Goal: Information Seeking & Learning: Learn about a topic

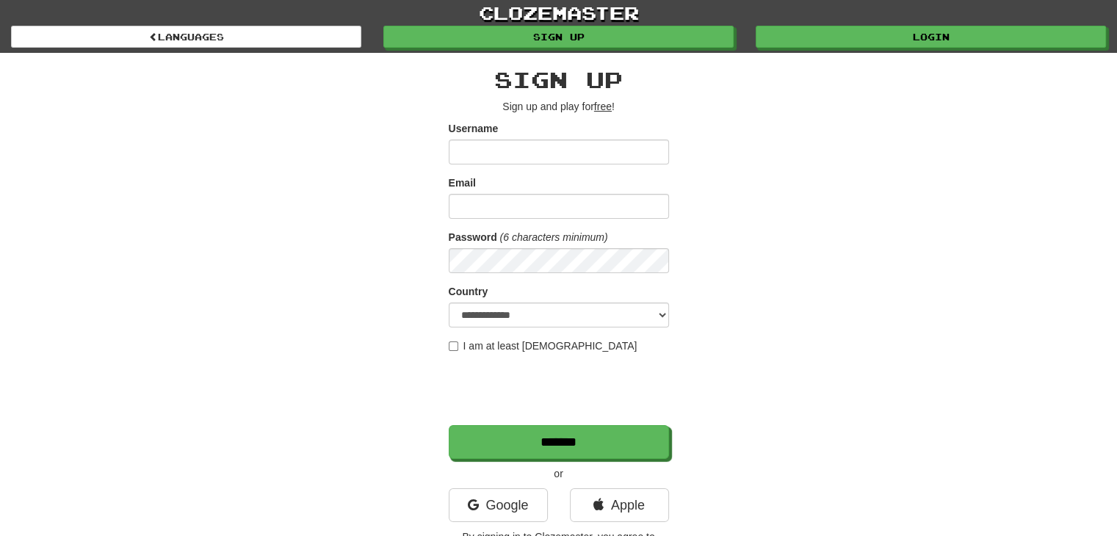
click at [546, 55] on div "**********" at bounding box center [558, 309] width 859 height 513
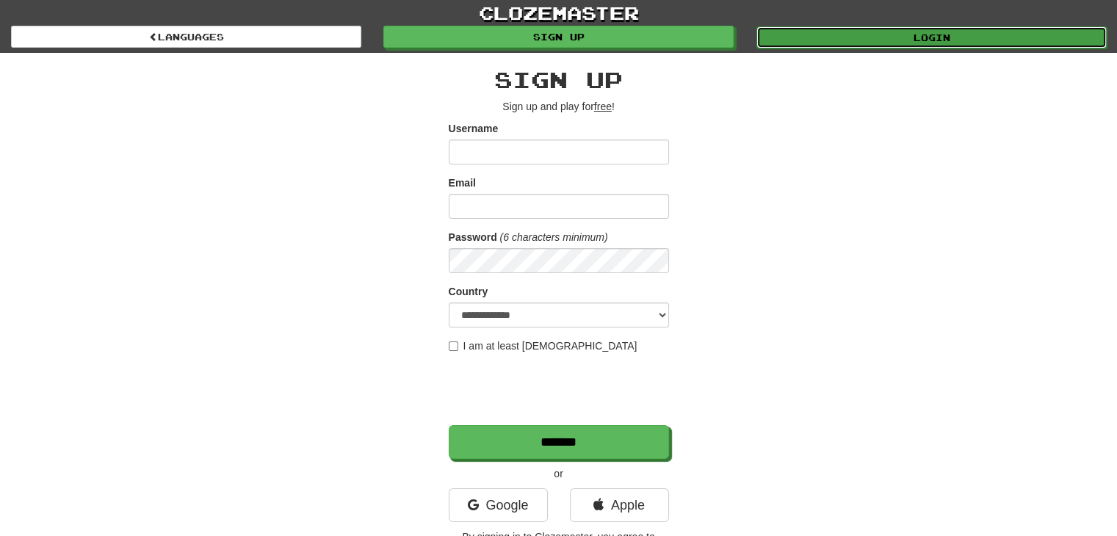
click at [546, 42] on link "Login" at bounding box center [931, 37] width 350 height 22
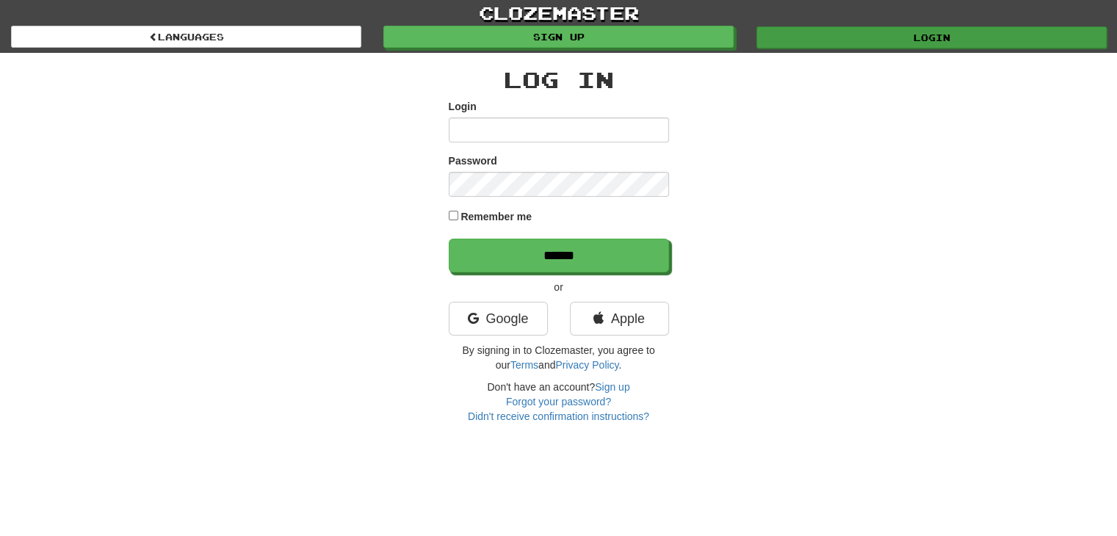
type input "*******"
click at [832, 38] on link "Login" at bounding box center [931, 37] width 350 height 22
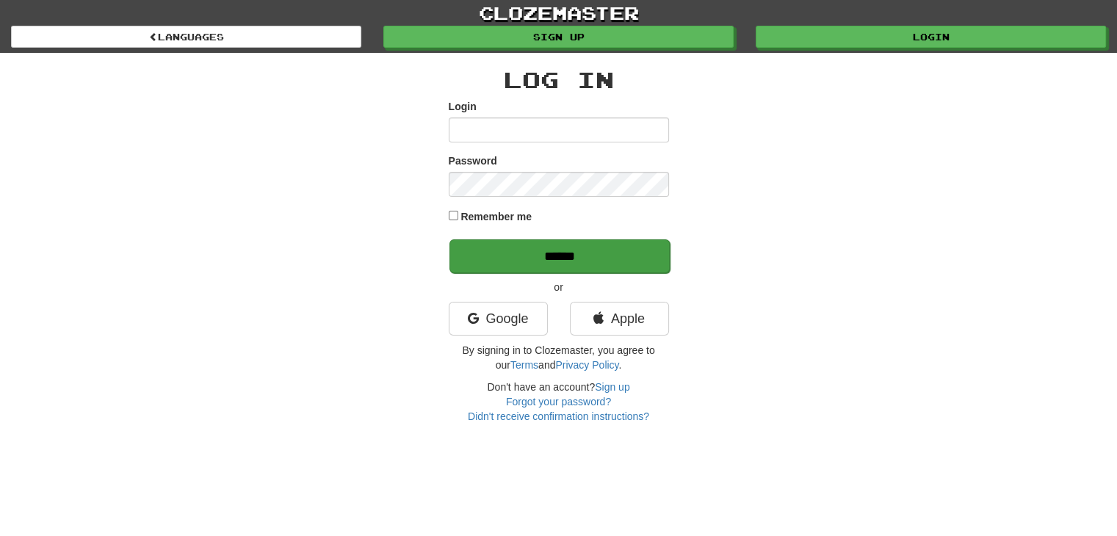
type input "*******"
click at [524, 254] on input "******" at bounding box center [559, 256] width 220 height 34
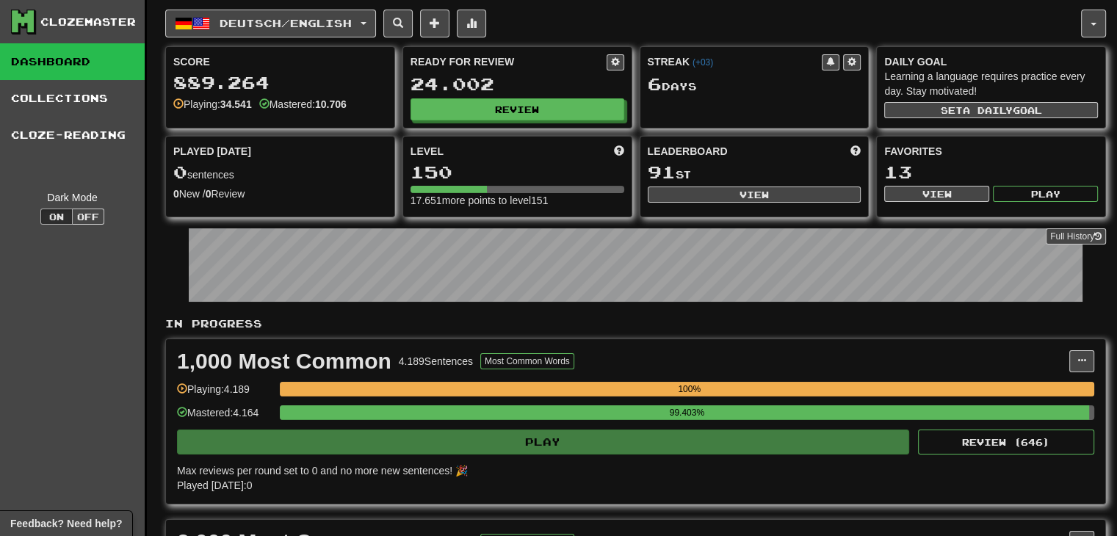
click at [525, 125] on div "Ready for Review 24.002 Review" at bounding box center [517, 87] width 228 height 81
click at [527, 118] on button "Review" at bounding box center [518, 110] width 214 height 22
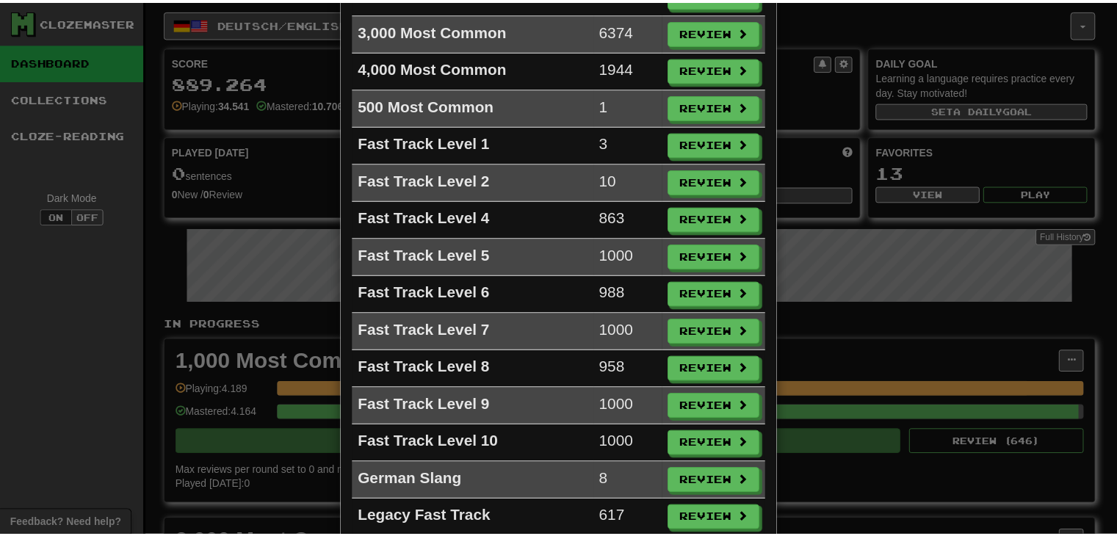
scroll to position [236, 0]
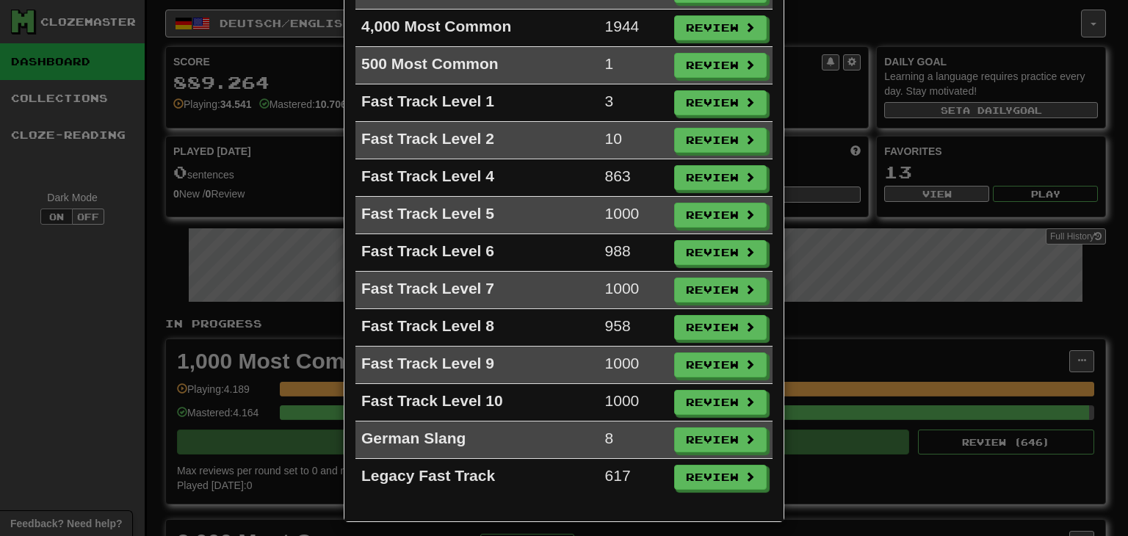
click at [856, 270] on div "× Ready for Review Review All Collection Count 1,000 Most Common 646 Review 2,0…" at bounding box center [564, 268] width 1128 height 536
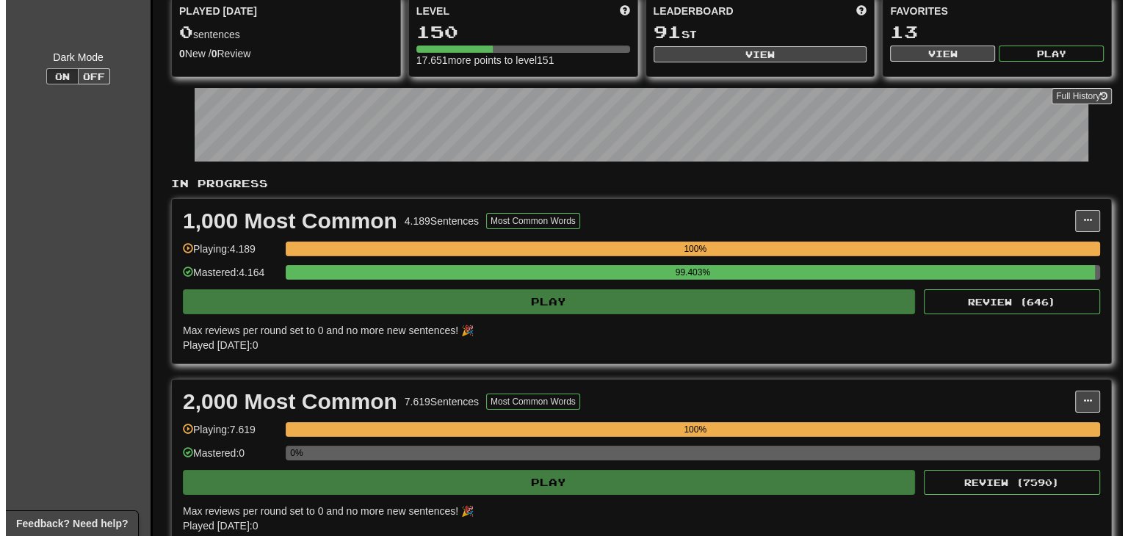
scroll to position [0, 0]
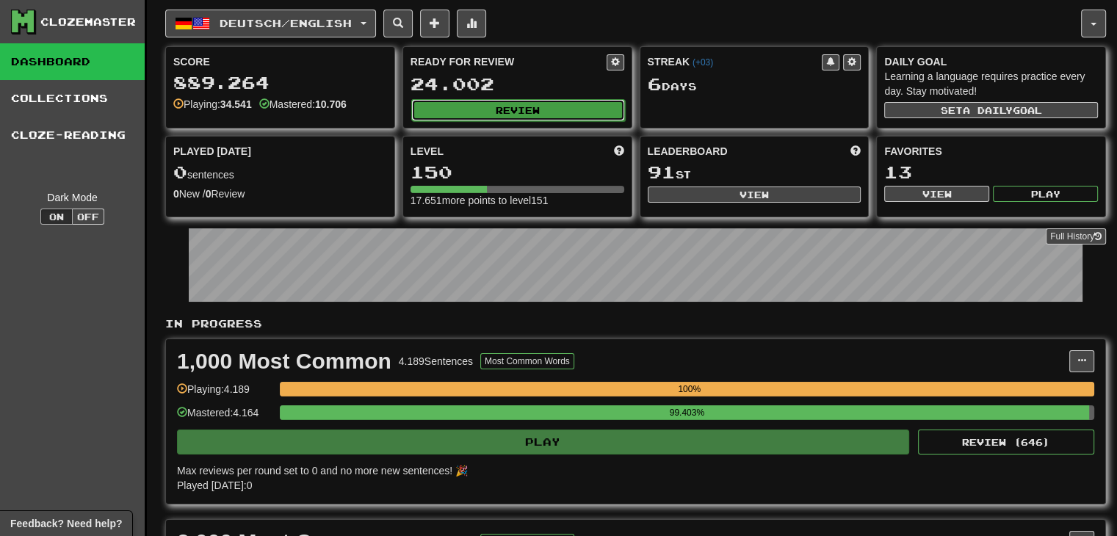
click at [599, 106] on button "Review" at bounding box center [518, 110] width 214 height 22
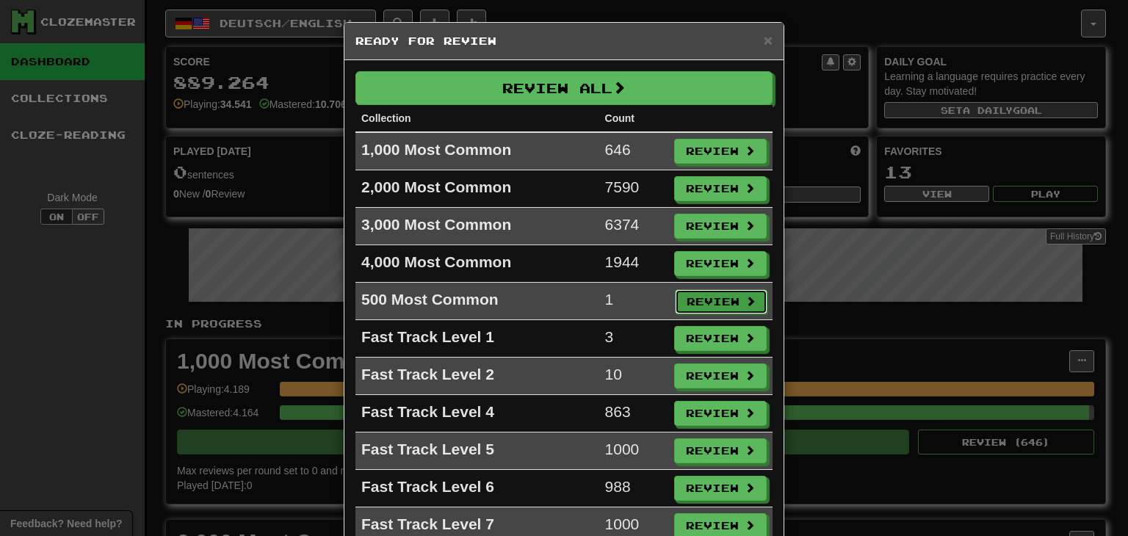
click at [695, 303] on button "Review" at bounding box center [721, 301] width 93 height 25
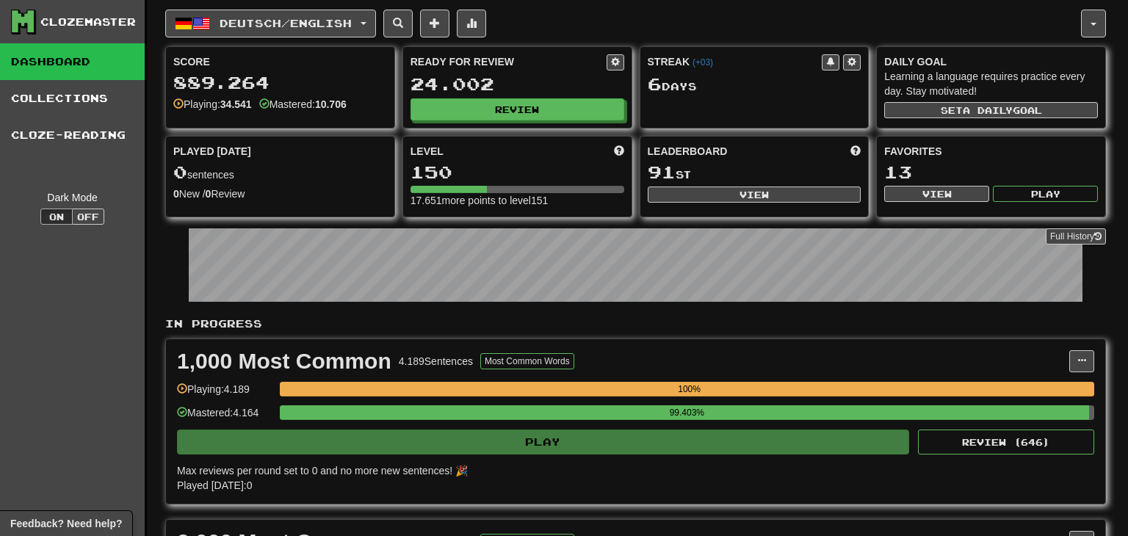
select select "**"
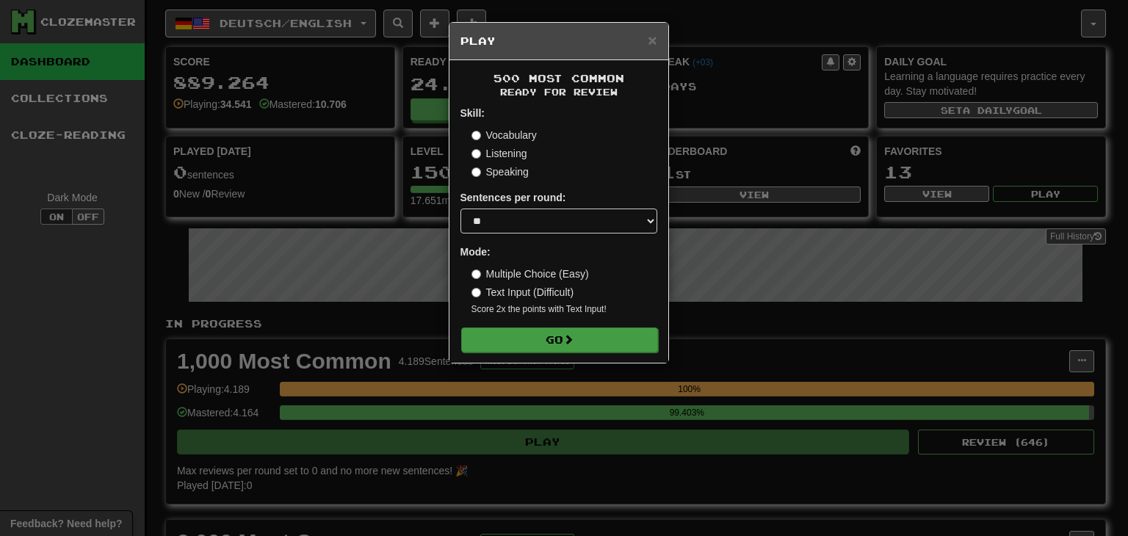
click at [601, 329] on form "Skill: Vocabulary Listening Speaking Sentences per round: * ** ** ** ** ** *** …" at bounding box center [558, 229] width 197 height 246
click at [601, 333] on button "Go" at bounding box center [559, 340] width 197 height 25
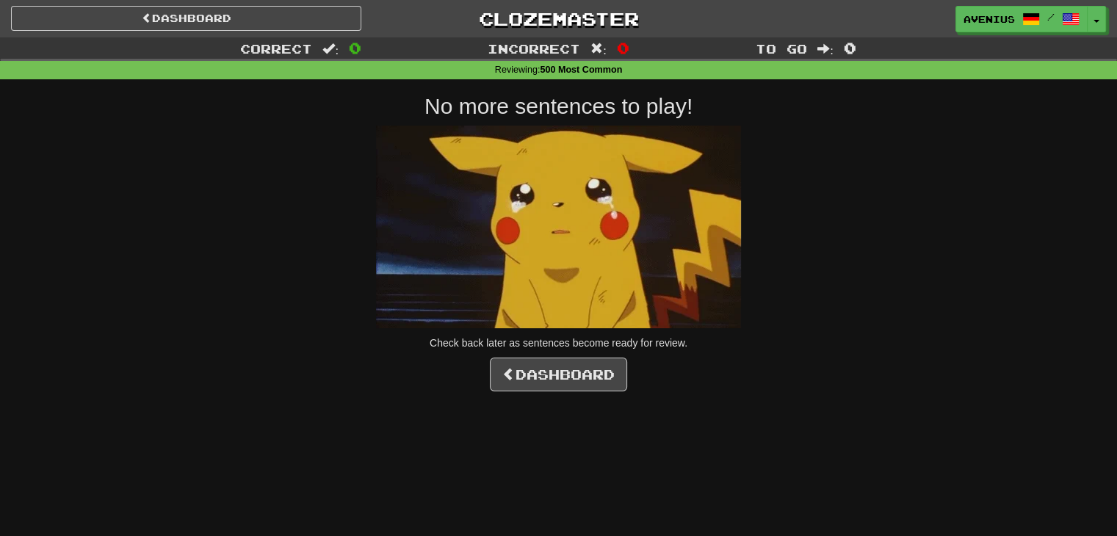
click at [584, 391] on div "No more sentences to play! Check back later as sentences become ready for revie…" at bounding box center [558, 242] width 837 height 297
click at [585, 388] on link "Dashboard" at bounding box center [558, 375] width 137 height 34
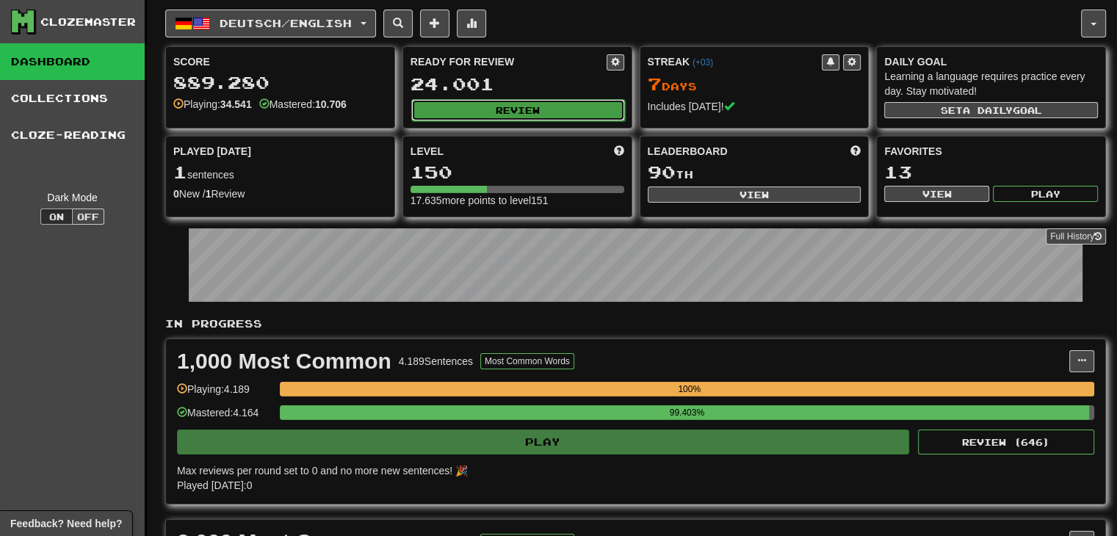
click at [593, 113] on button "Review" at bounding box center [518, 110] width 214 height 22
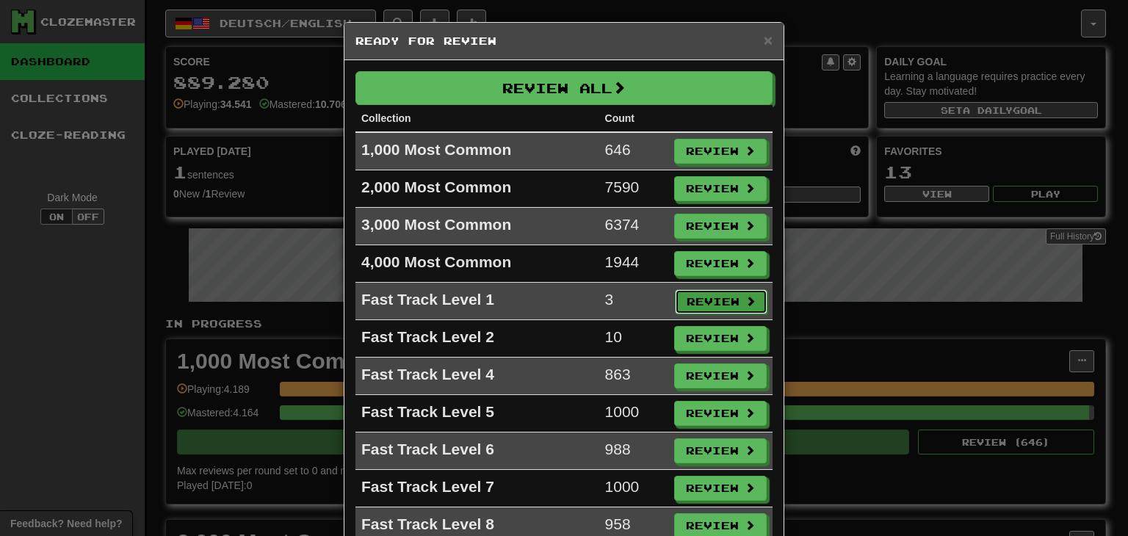
click at [729, 289] on button "Review" at bounding box center [721, 301] width 93 height 25
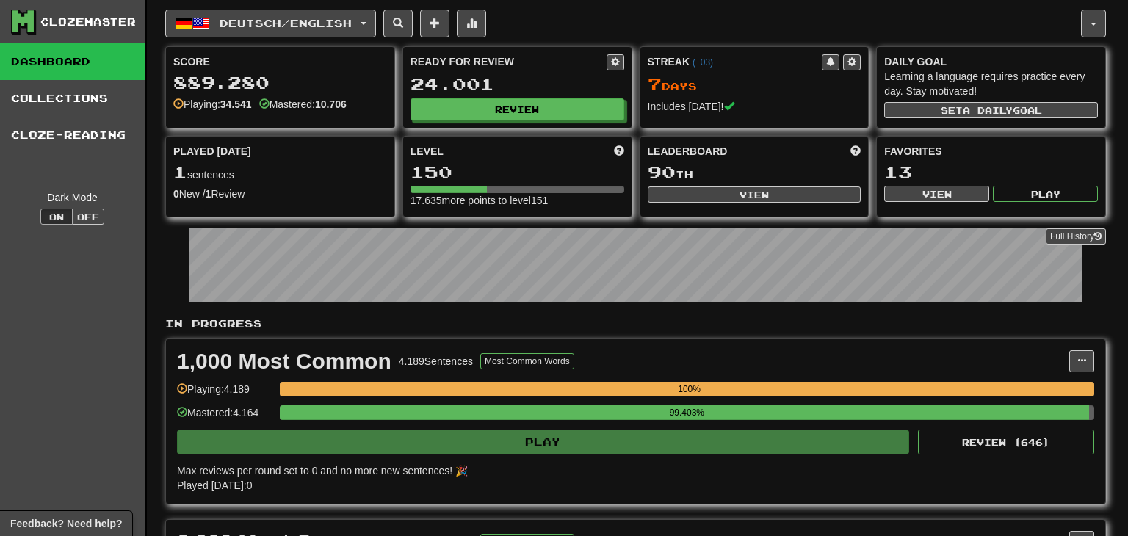
select select "**"
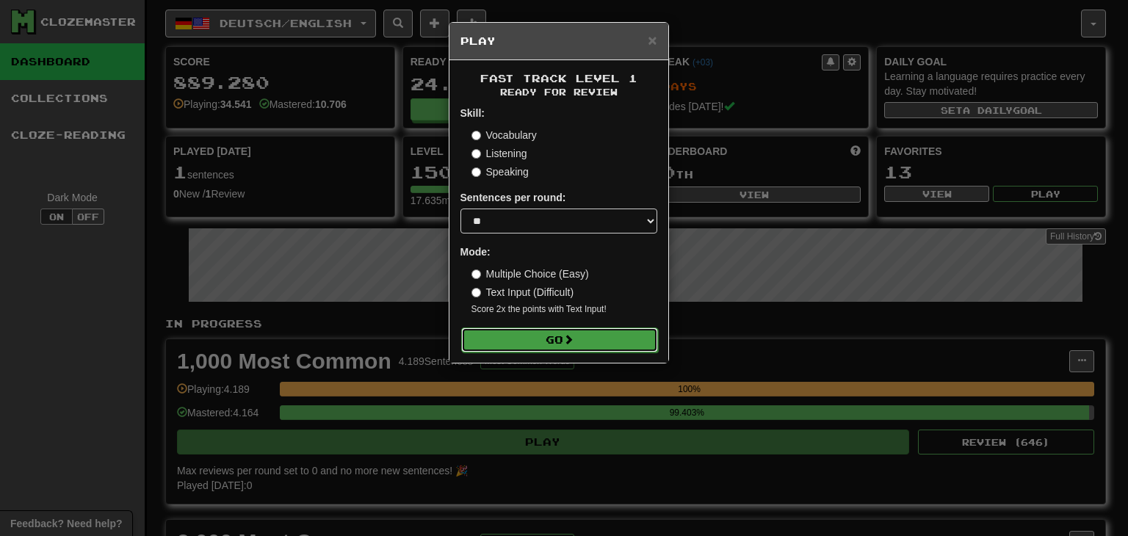
click at [656, 331] on button "Go" at bounding box center [559, 340] width 197 height 25
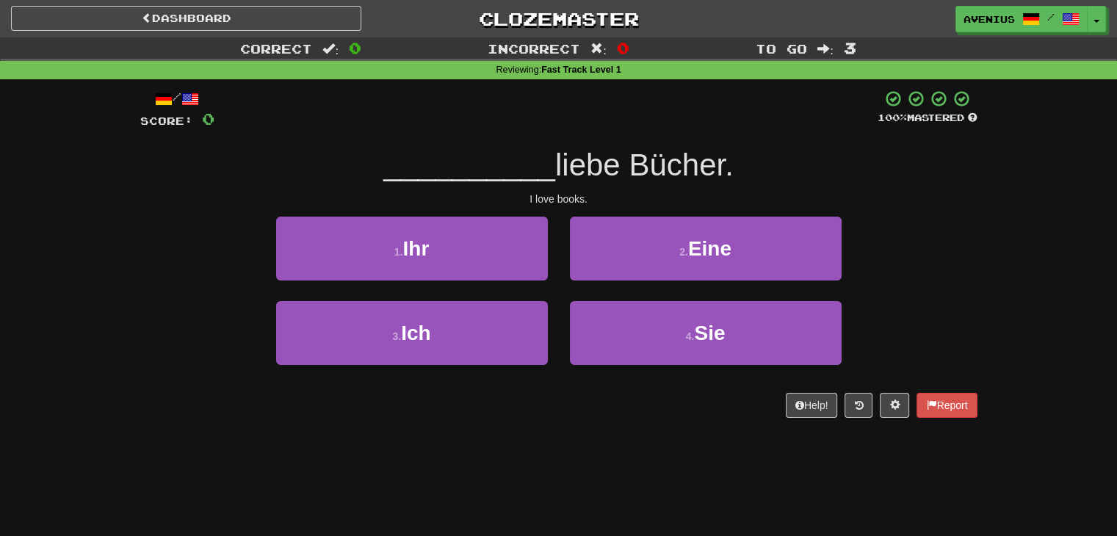
click at [962, 290] on div "1 . Ihr 2 . Eine" at bounding box center [558, 259] width 881 height 84
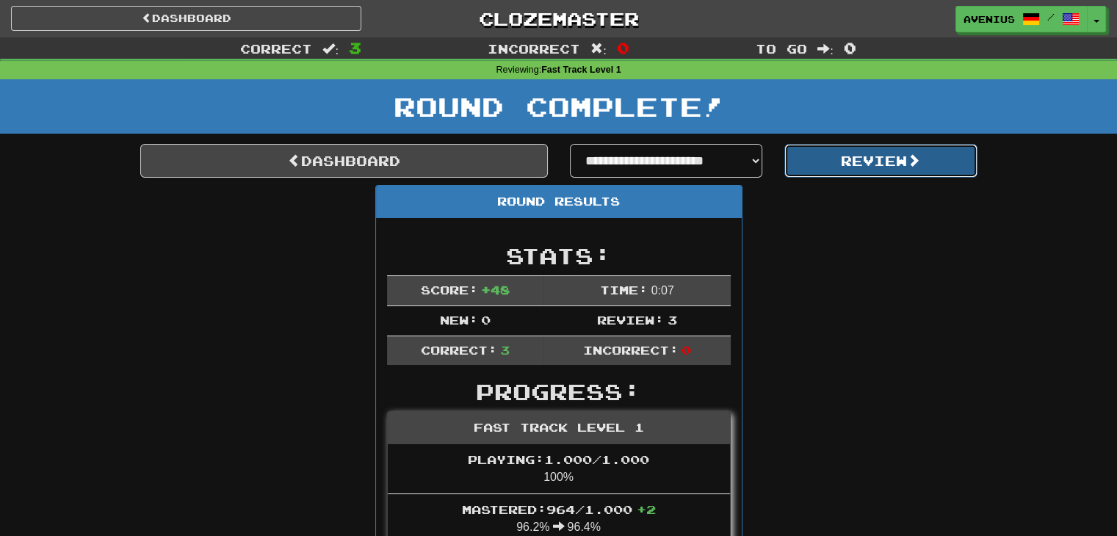
click at [881, 177] on button "Review" at bounding box center [880, 161] width 193 height 34
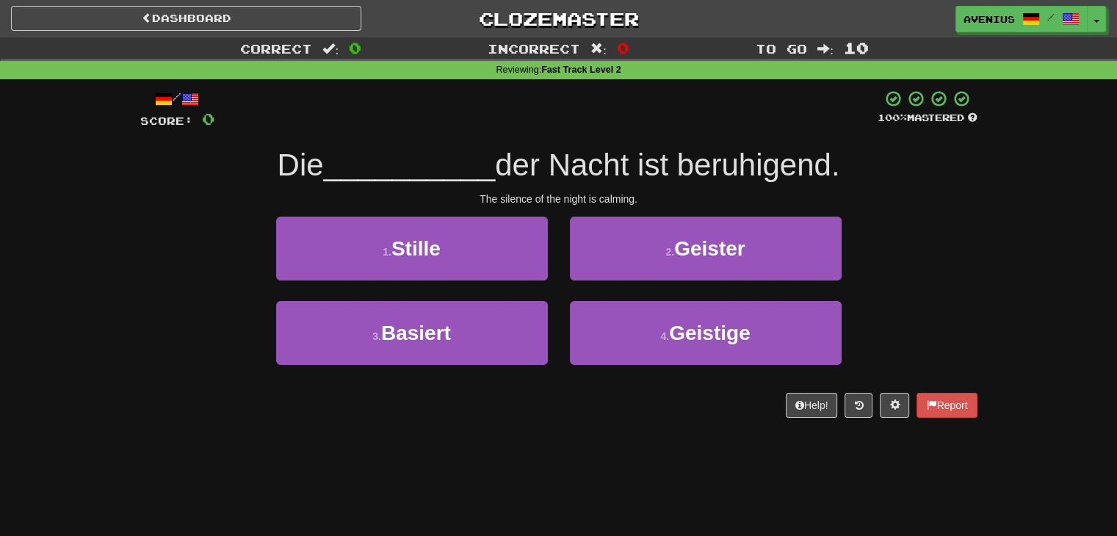
click at [955, 301] on div "3 . Basiert 4 . Geistige" at bounding box center [558, 343] width 881 height 84
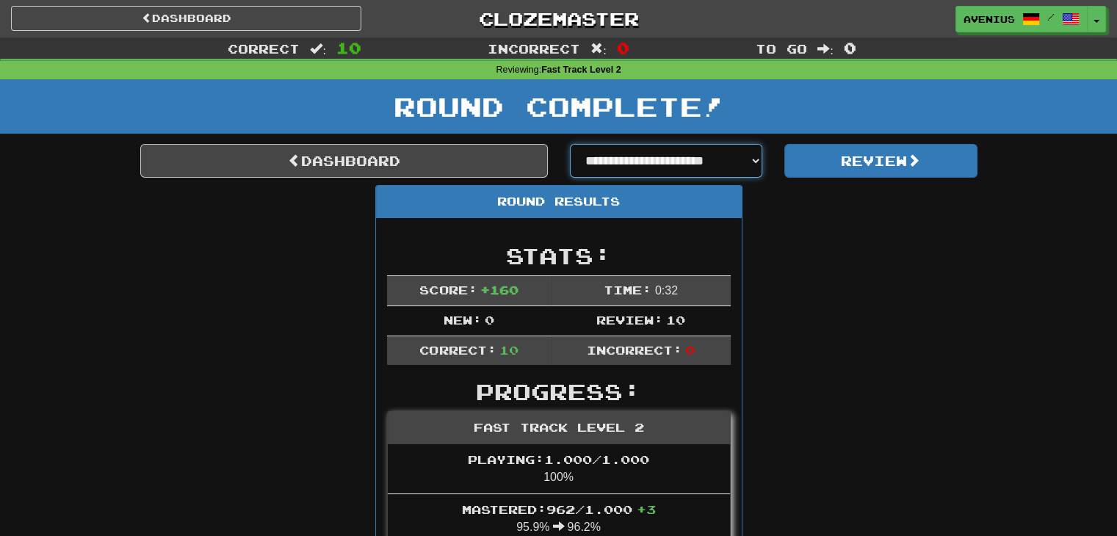
click at [684, 170] on select "**********" at bounding box center [666, 161] width 193 height 34
click at [341, 159] on link "Dashboard" at bounding box center [344, 161] width 408 height 34
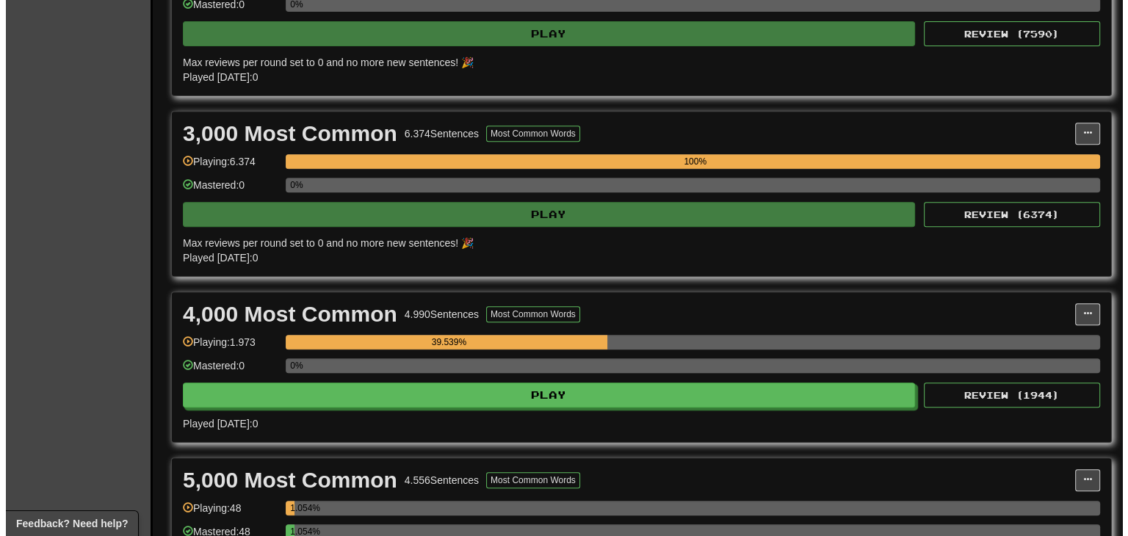
scroll to position [588, 0]
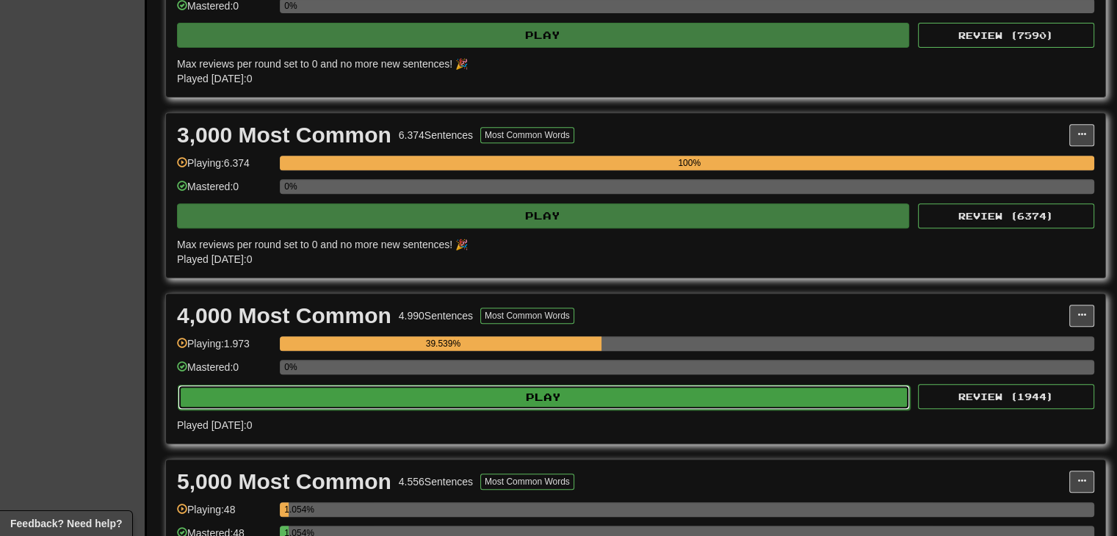
click at [689, 391] on button "Play" at bounding box center [544, 397] width 732 height 25
select select "**"
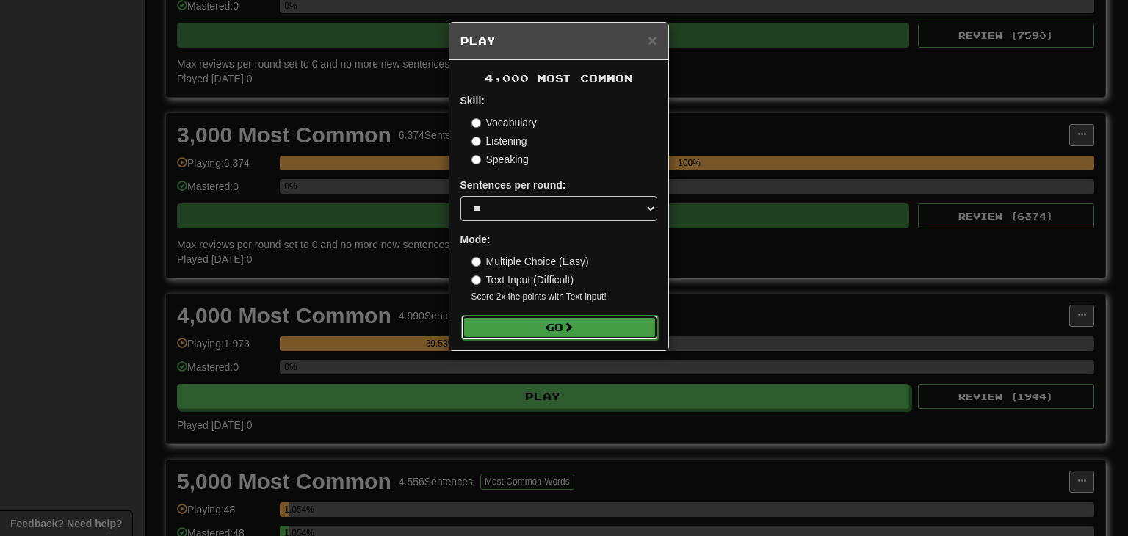
click at [640, 333] on button "Go" at bounding box center [559, 327] width 197 height 25
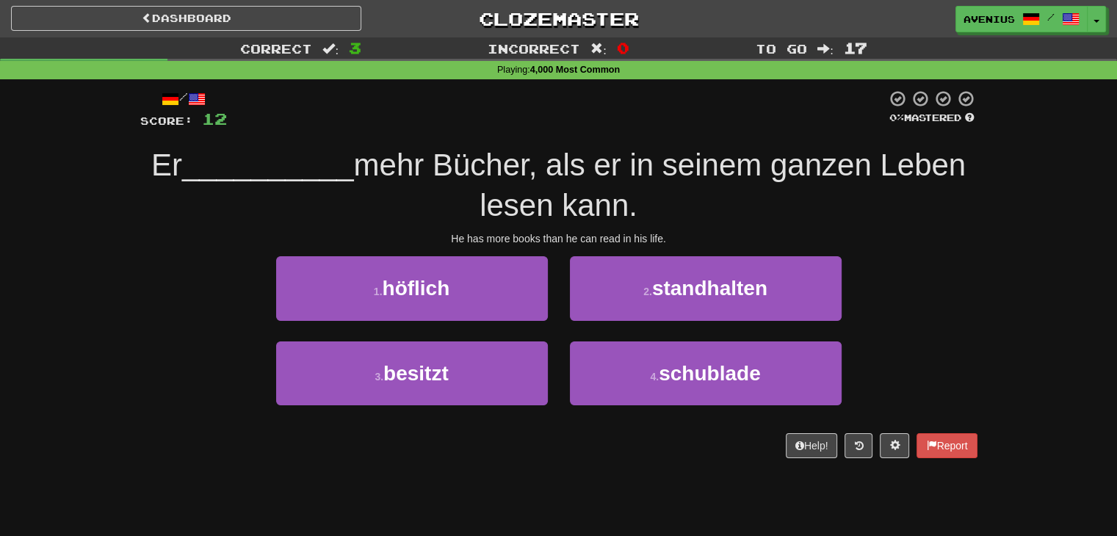
click at [993, 229] on div "Correct : 3 Incorrect : 0 To go : 17 Playing : 4,000 Most Common / Score: 12 0 …" at bounding box center [558, 257] width 1117 height 441
click at [1030, 272] on div "Correct : 3 Incorrect : 0 To go : 17 Playing : 4,000 Most Common / Score: 12 0 …" at bounding box center [558, 257] width 1117 height 441
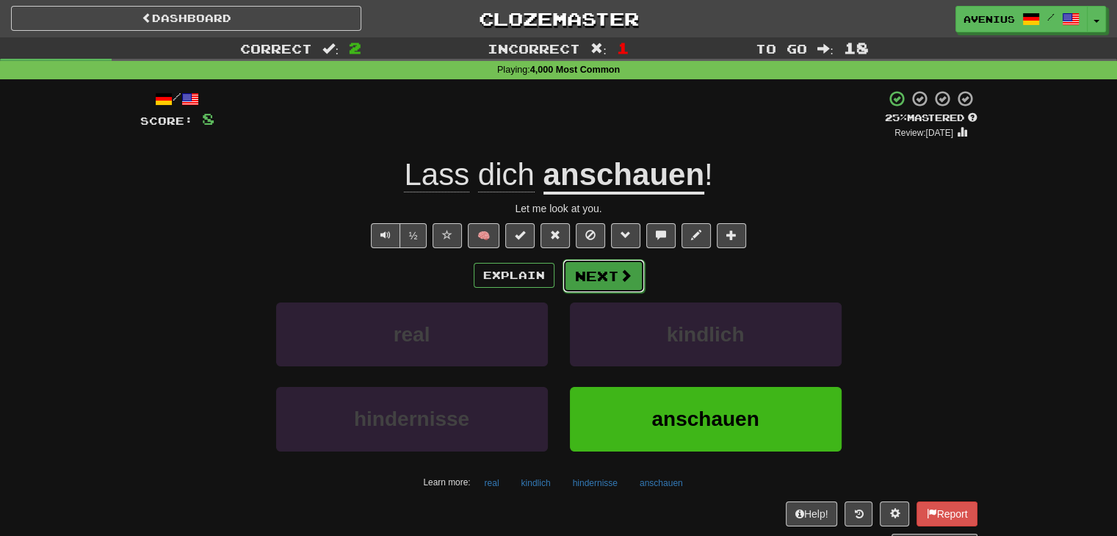
click at [626, 273] on span at bounding box center [625, 275] width 13 height 13
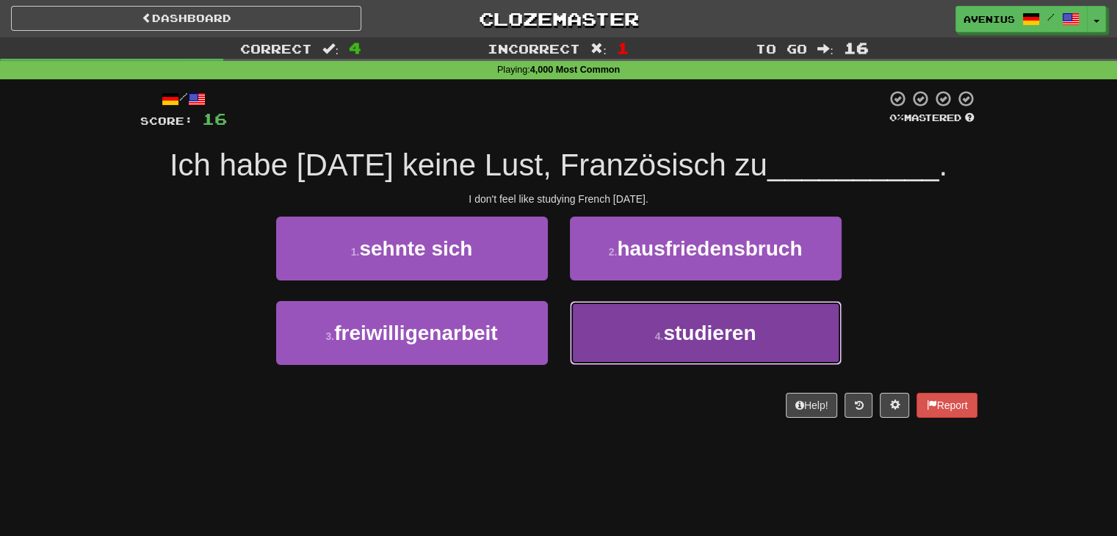
click at [776, 313] on button "4 . studieren" at bounding box center [706, 333] width 272 height 64
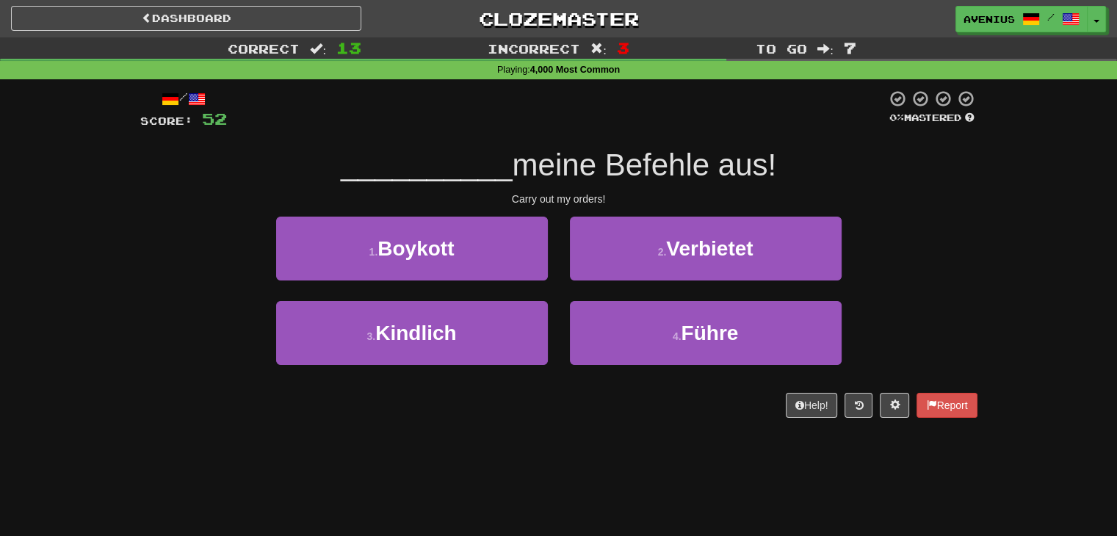
drag, startPoint x: 986, startPoint y: 292, endPoint x: 1036, endPoint y: 276, distance: 53.0
click at [1036, 276] on div "Correct : 13 Incorrect : 3 To go : 7 Playing : 4,000 Most Common / Score: 52 0 …" at bounding box center [558, 237] width 1117 height 401
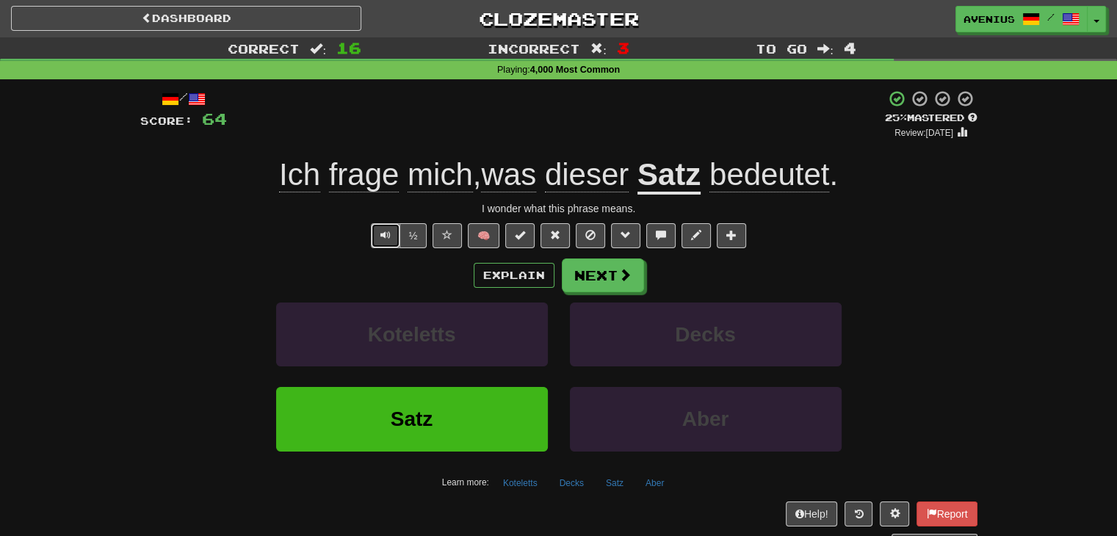
click at [385, 238] on span "Text-to-speech controls" at bounding box center [385, 235] width 10 height 10
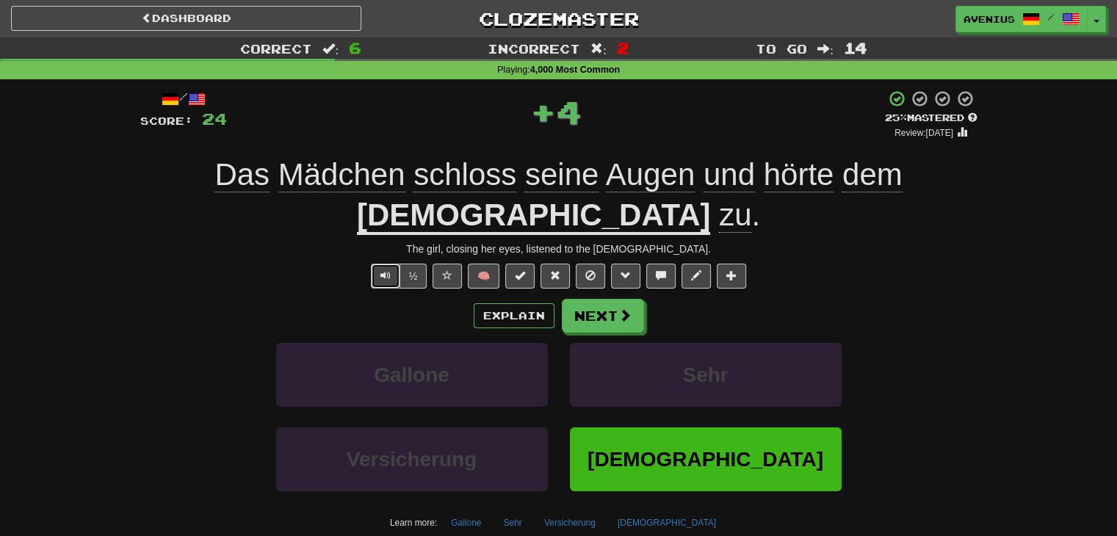
click at [384, 275] on span "Text-to-speech controls" at bounding box center [385, 275] width 10 height 10
click at [710, 198] on u "[DEMOGRAPHIC_DATA]" at bounding box center [533, 216] width 353 height 37
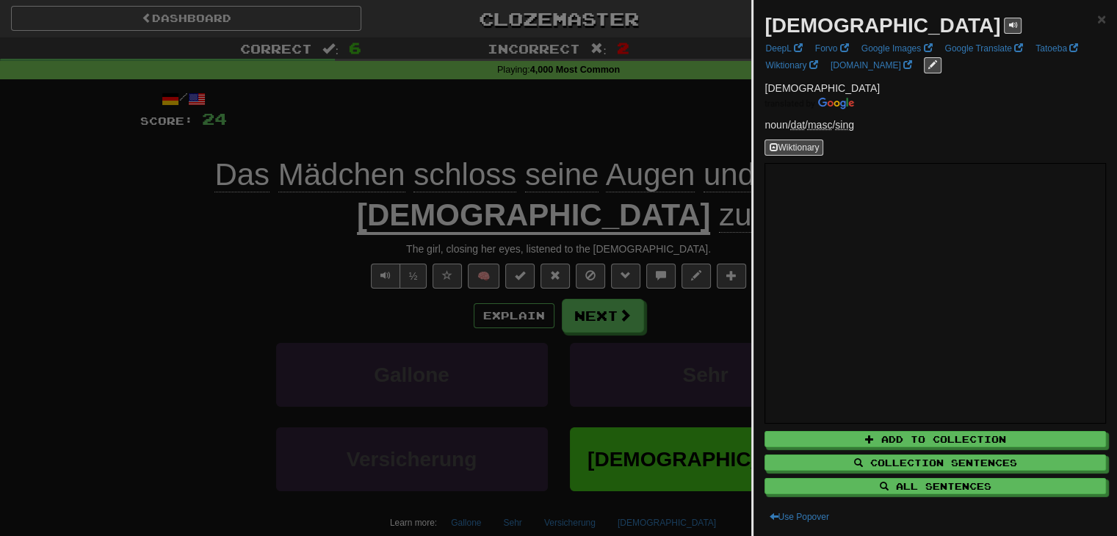
click at [667, 120] on div at bounding box center [558, 268] width 1117 height 536
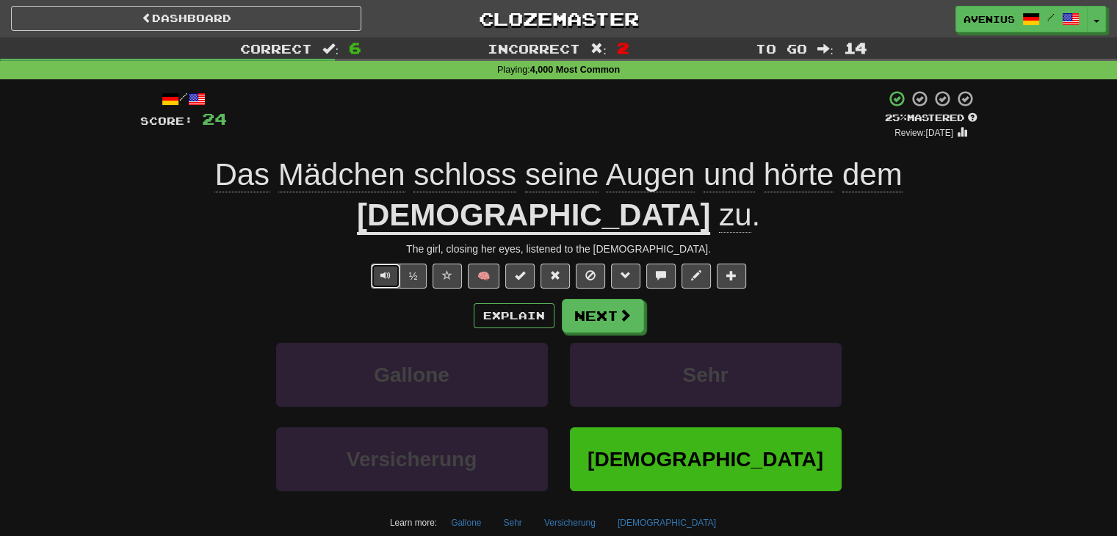
click at [379, 278] on button "Text-to-speech controls" at bounding box center [385, 276] width 29 height 25
click at [628, 312] on span at bounding box center [625, 315] width 13 height 13
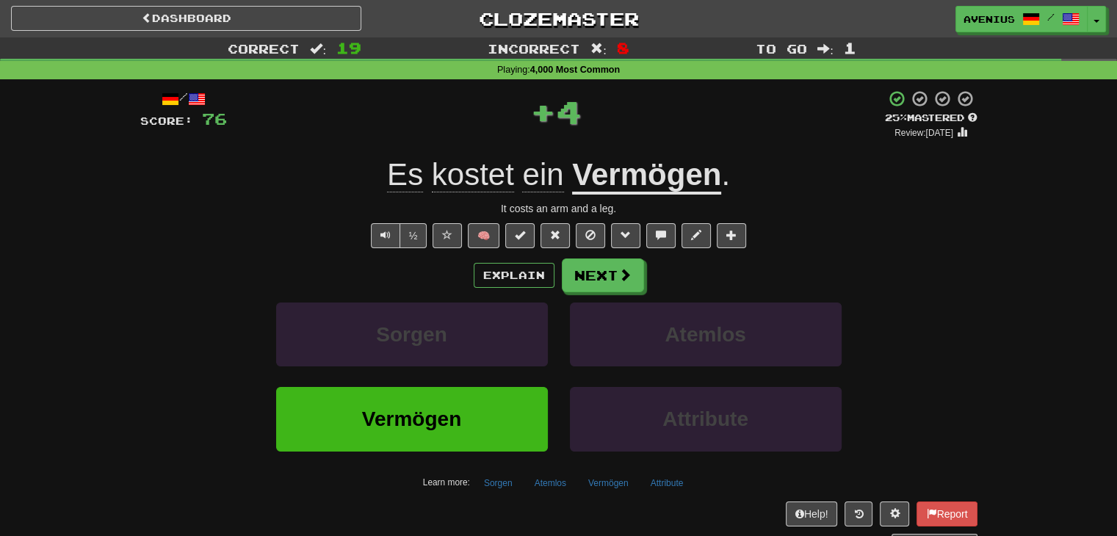
click at [727, 187] on span "." at bounding box center [725, 174] width 9 height 35
click at [682, 183] on u "Vermögen" at bounding box center [646, 175] width 149 height 37
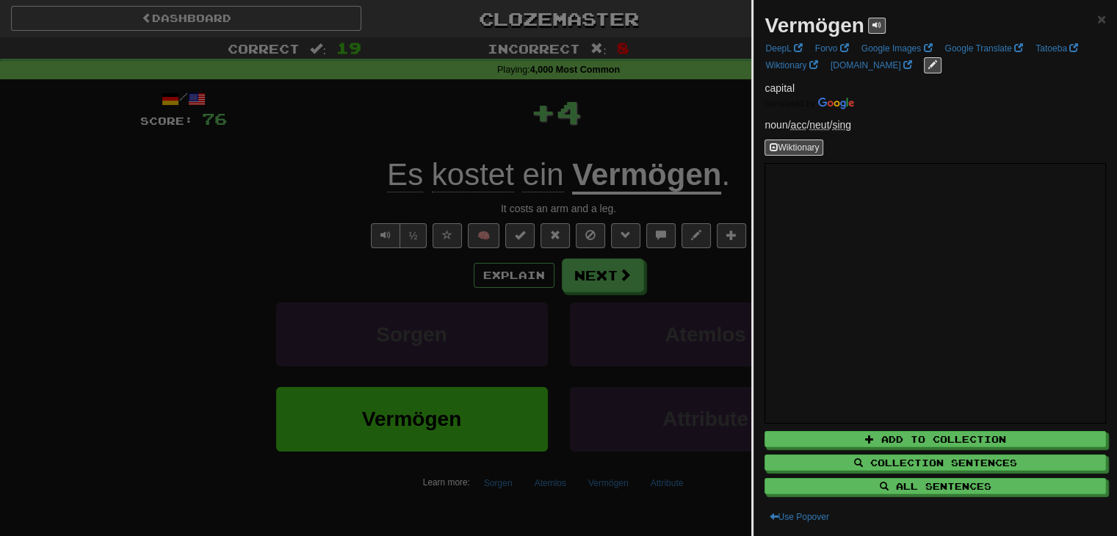
click at [247, 203] on div at bounding box center [558, 268] width 1117 height 536
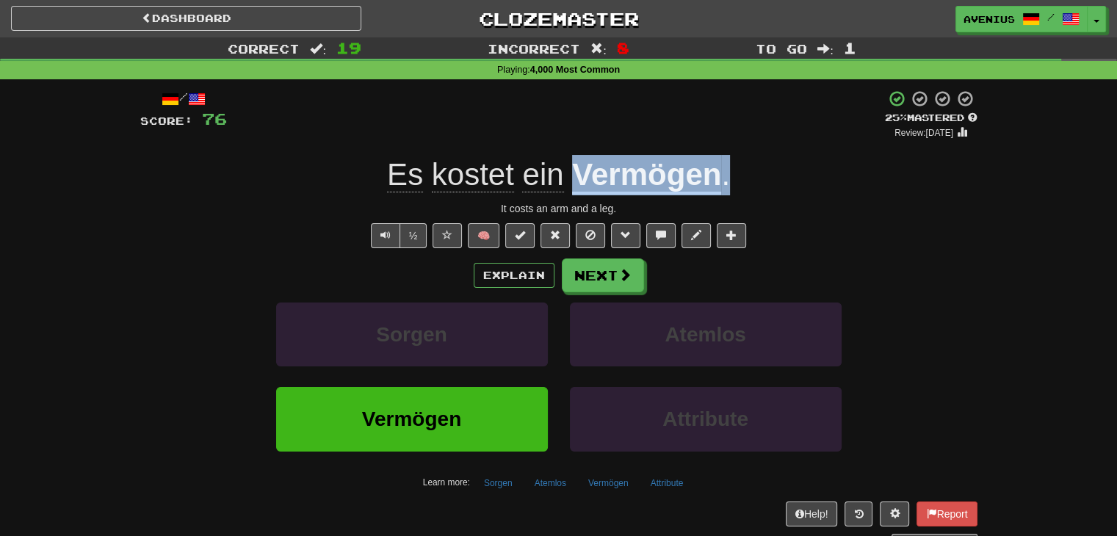
drag, startPoint x: 784, startPoint y: 180, endPoint x: 568, endPoint y: 183, distance: 215.2
click at [569, 183] on div "Es kostet ein Vermögen ." at bounding box center [558, 175] width 837 height 40
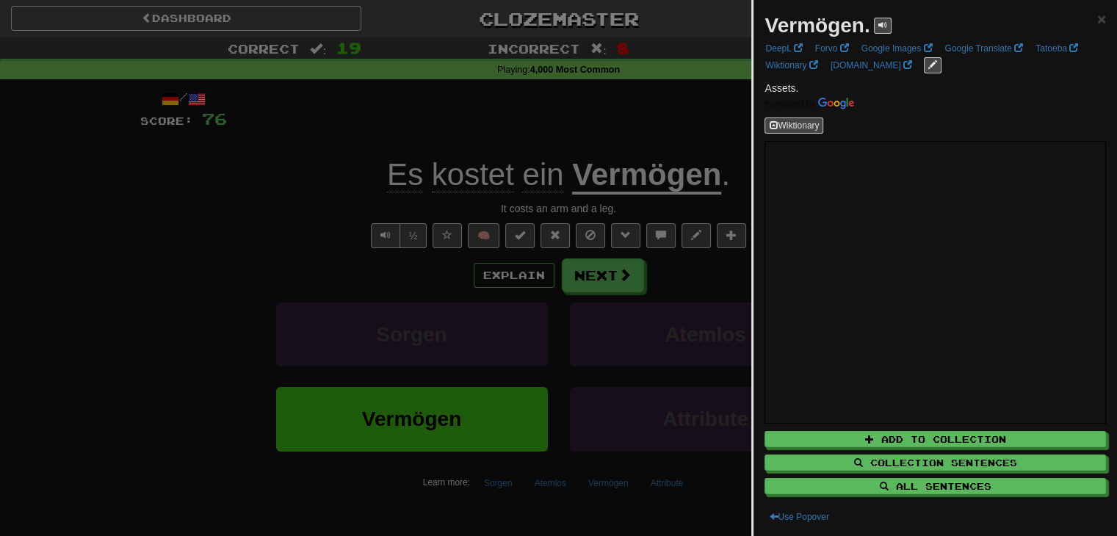
click at [648, 128] on div at bounding box center [558, 268] width 1117 height 536
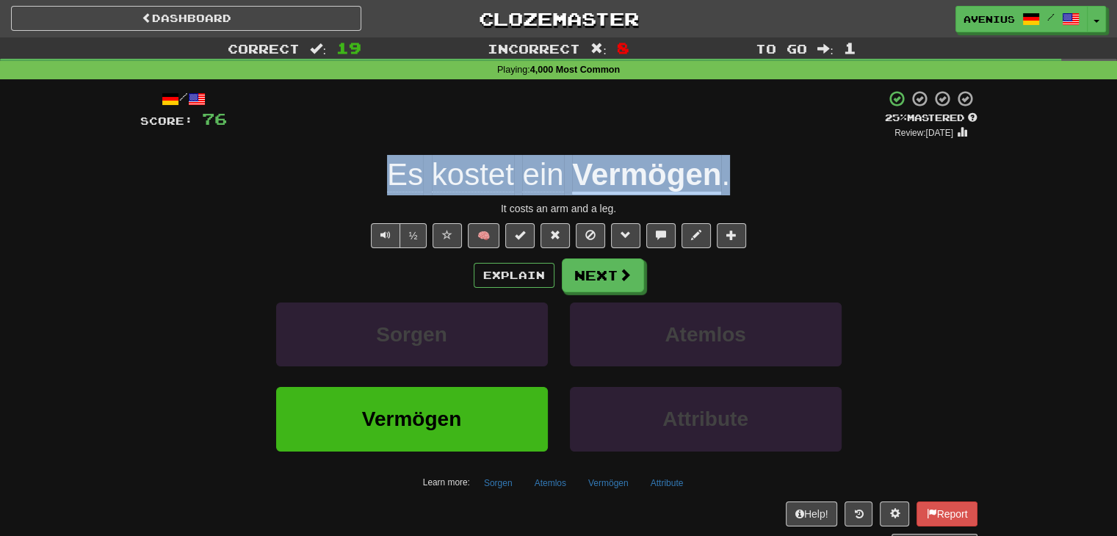
drag, startPoint x: 370, startPoint y: 159, endPoint x: 847, endPoint y: 188, distance: 477.5
click at [847, 188] on div "Es kostet ein Vermögen ." at bounding box center [558, 175] width 837 height 40
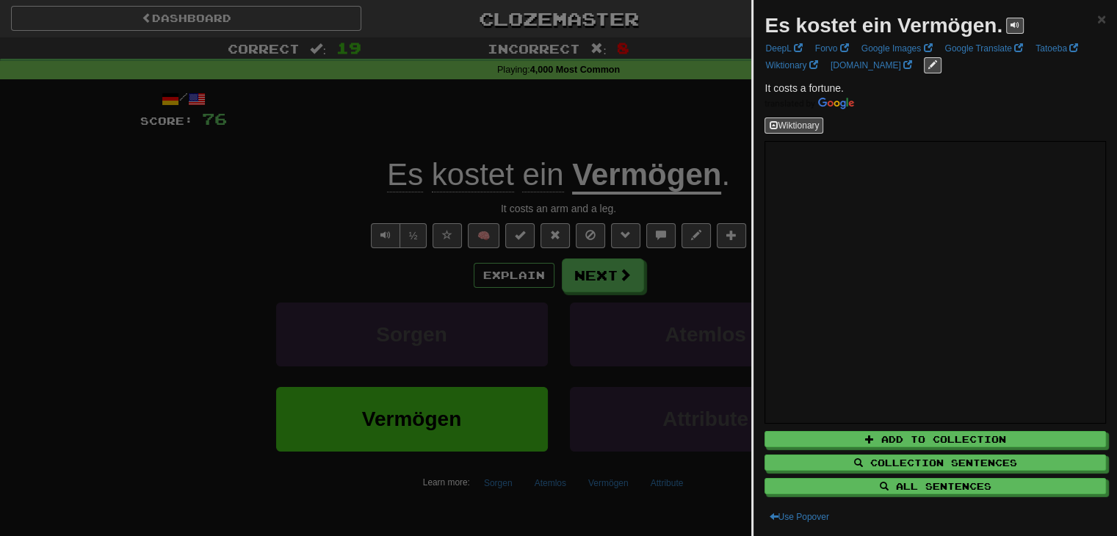
click at [640, 129] on div at bounding box center [558, 268] width 1117 height 536
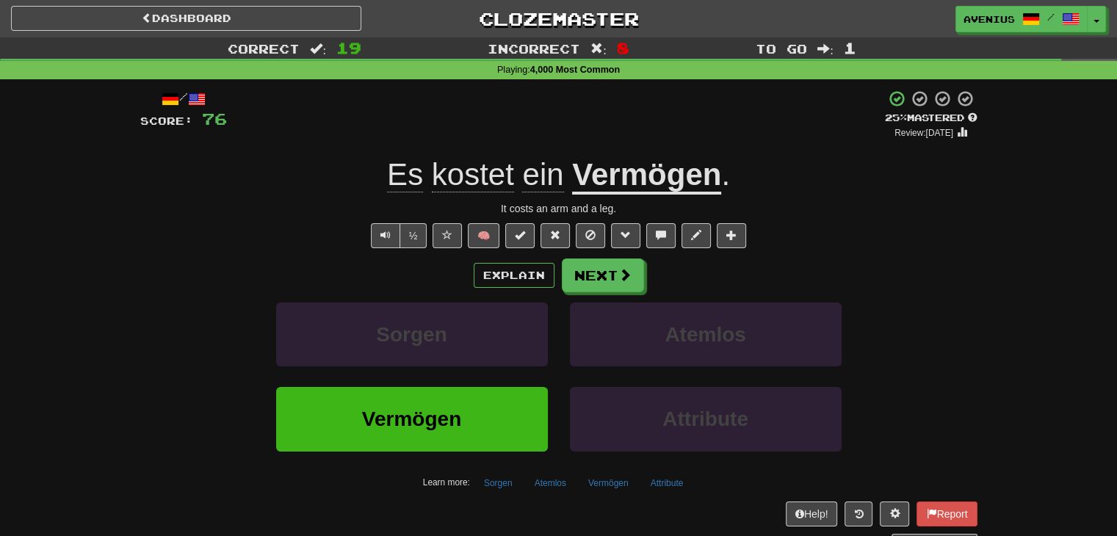
click at [887, 293] on div "Explain Next Sorgen Atemlos Vermögen Attribute Learn more: Sorgen Atemlos Vermö…" at bounding box center [558, 377] width 837 height 236
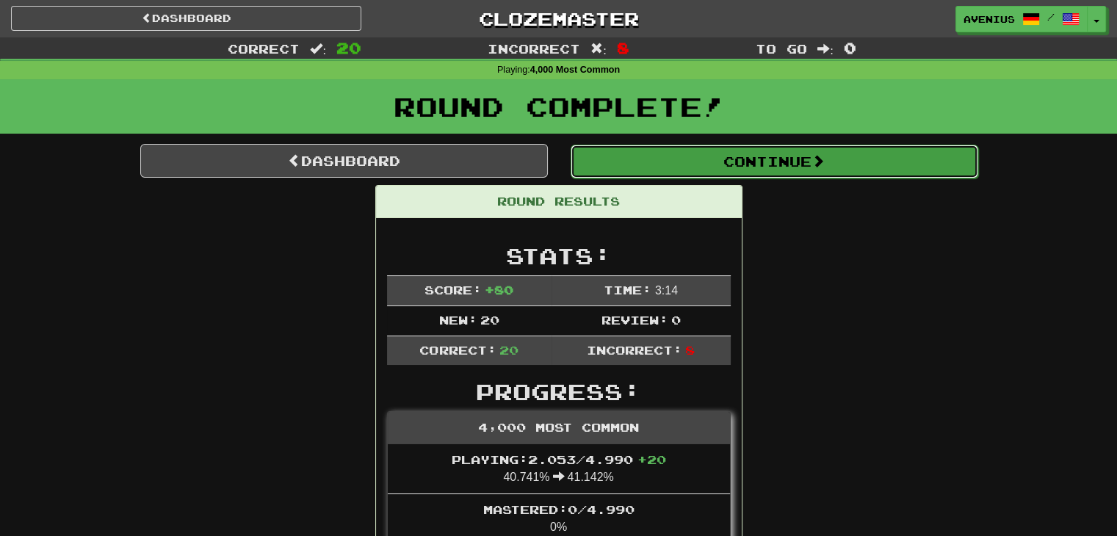
click at [764, 162] on button "Continue" at bounding box center [775, 162] width 408 height 34
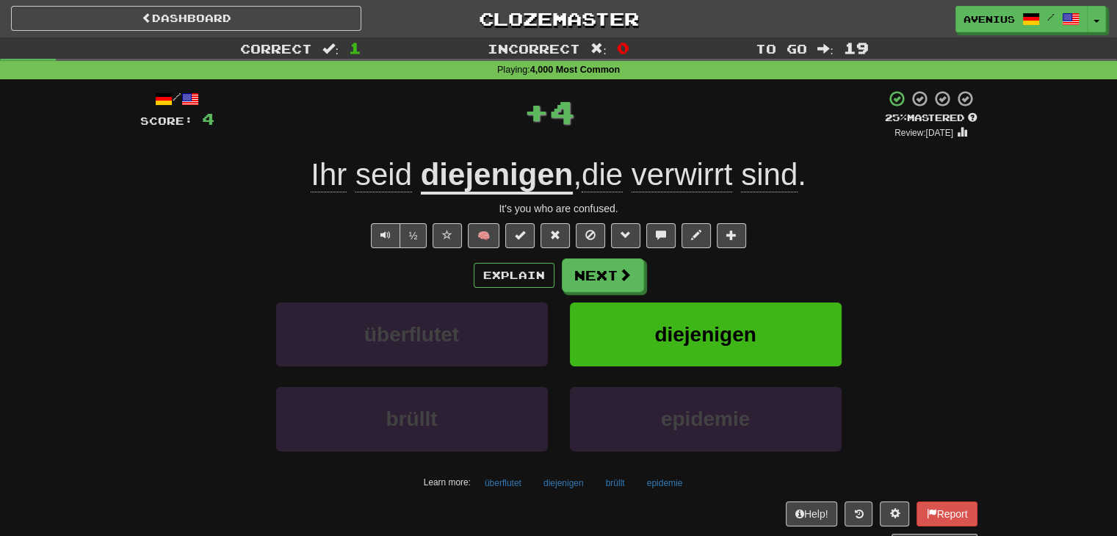
click at [552, 167] on u "diejenigen" at bounding box center [497, 175] width 153 height 37
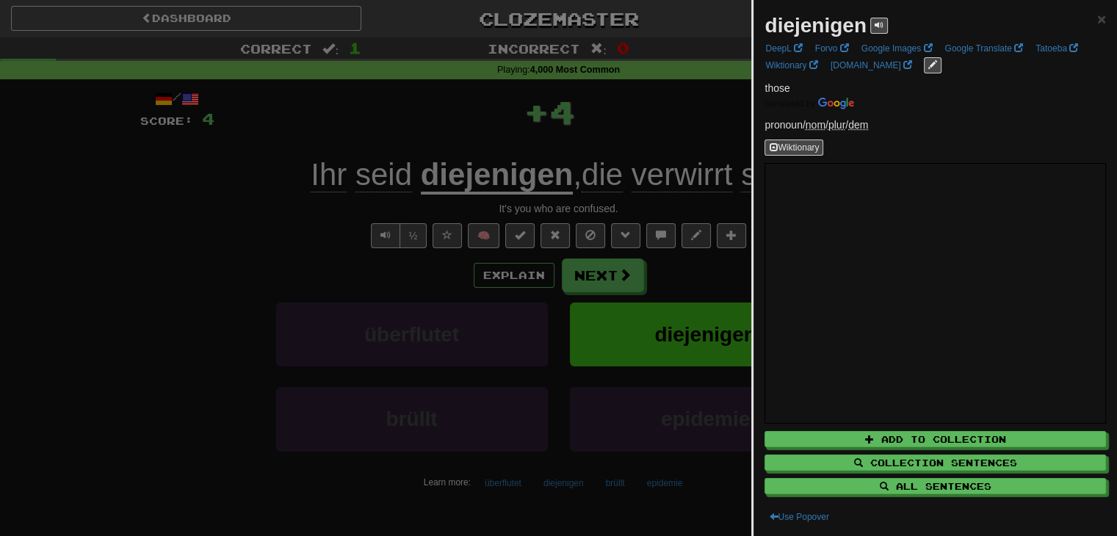
click at [230, 233] on div at bounding box center [558, 268] width 1117 height 536
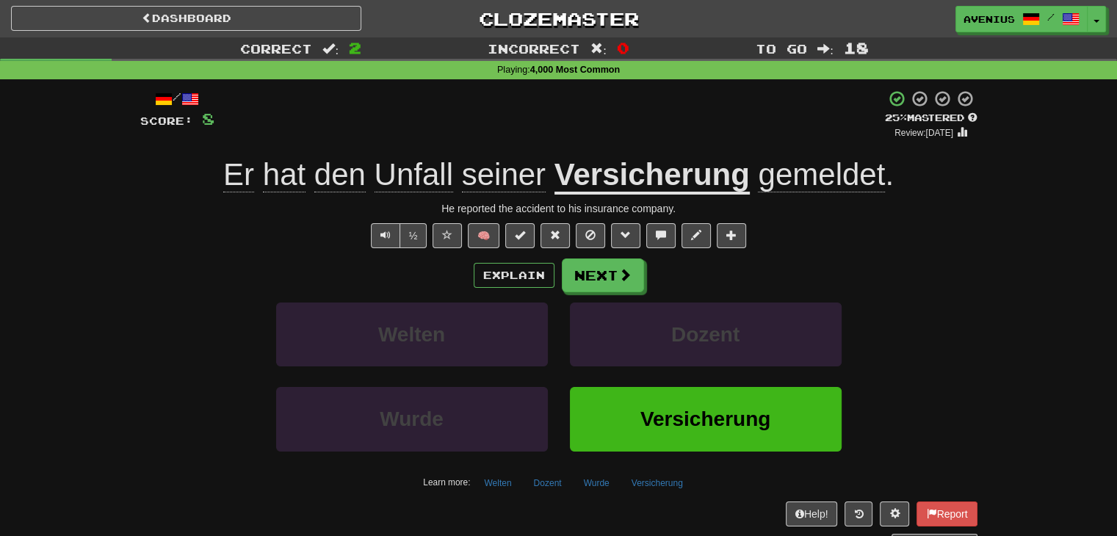
click at [925, 251] on div "/ Score: 8 + 4 25 % Mastered Review: [DATE] Er hat den Unfall seiner Versicheru…" at bounding box center [558, 320] width 837 height 460
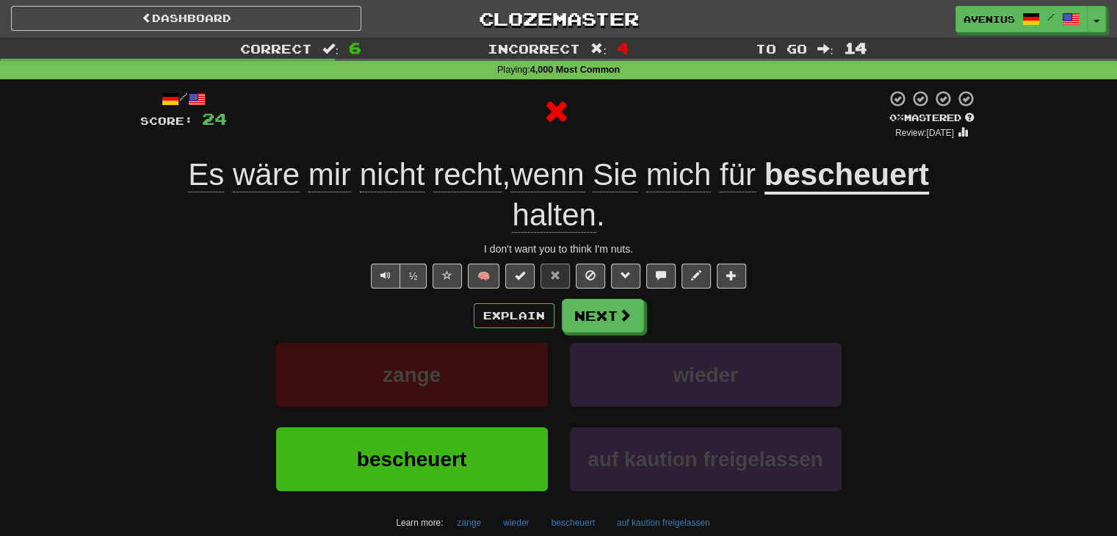
click at [899, 188] on u "bescheuert" at bounding box center [847, 175] width 165 height 37
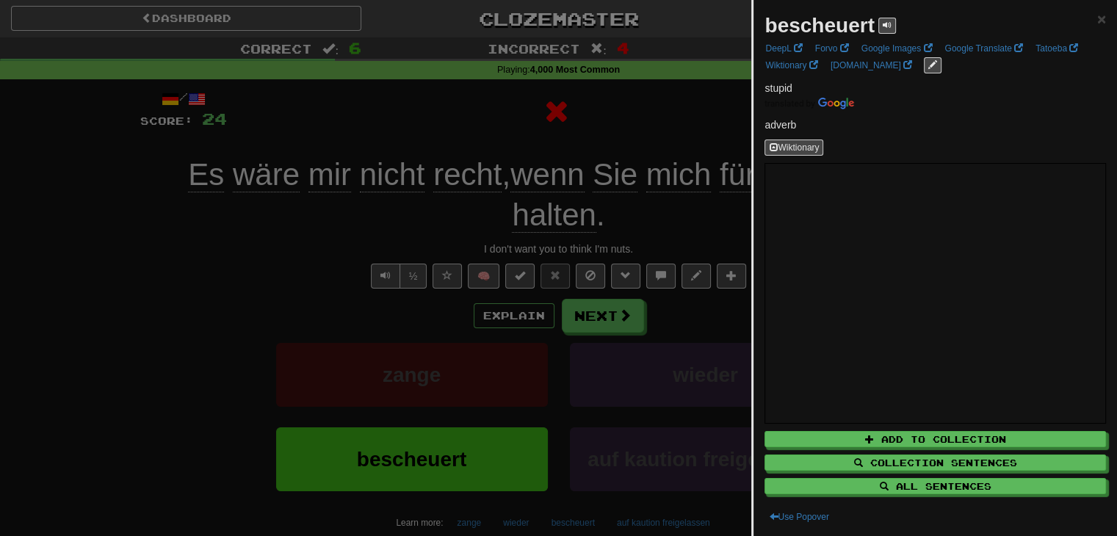
drag, startPoint x: 267, startPoint y: 240, endPoint x: 304, endPoint y: 236, distance: 37.0
click at [268, 240] on div at bounding box center [558, 268] width 1117 height 536
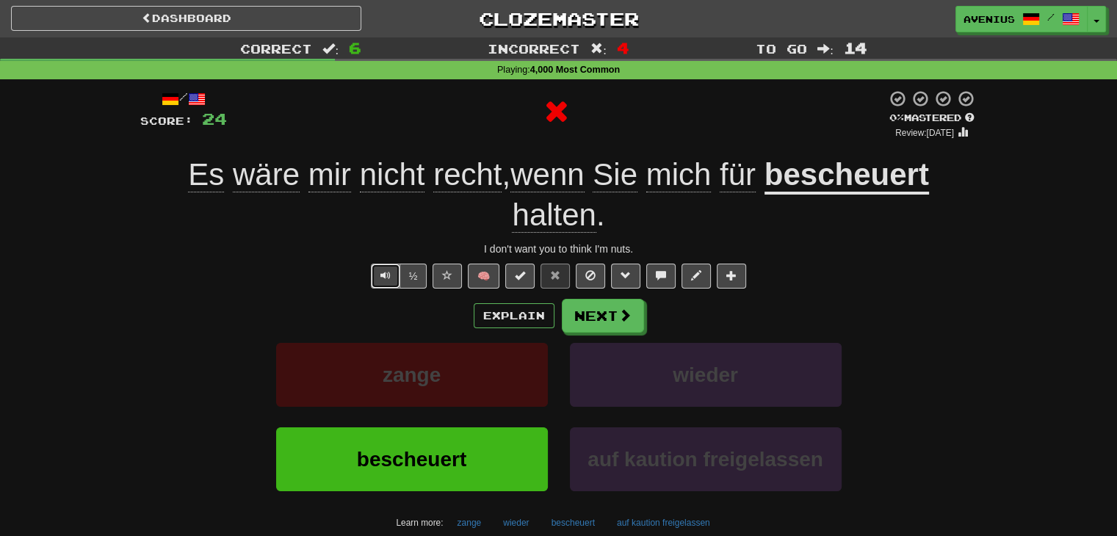
click at [387, 274] on span "Text-to-speech controls" at bounding box center [385, 275] width 10 height 10
click at [892, 295] on div "/ Score: 24 0 % Mastered Review: [DATE] Es wäre mir nicht recht , wenn Sie mich…" at bounding box center [558, 340] width 837 height 500
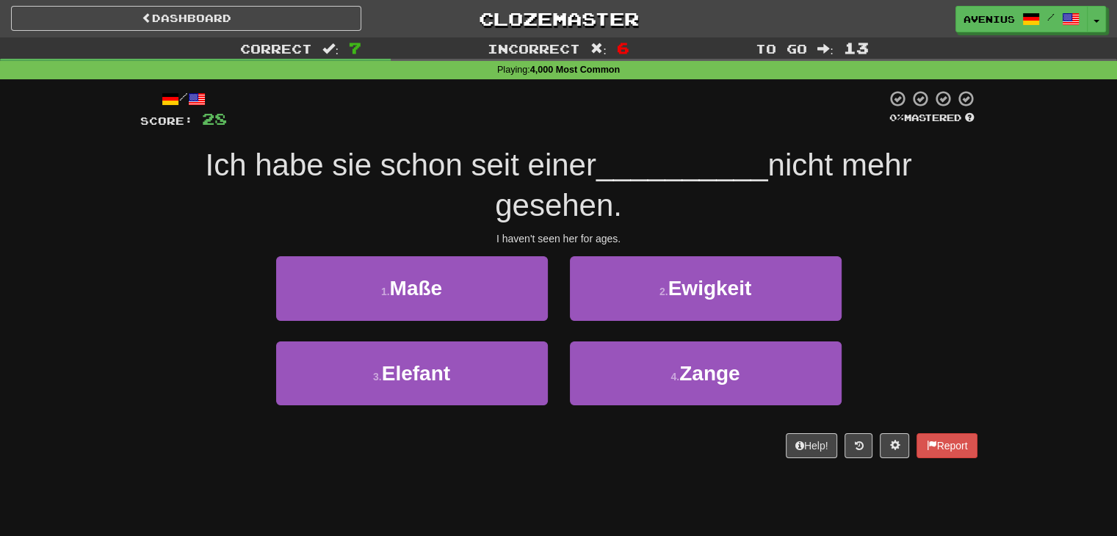
click at [900, 275] on div "1 . Maße 2 . Ewigkeit" at bounding box center [558, 298] width 881 height 84
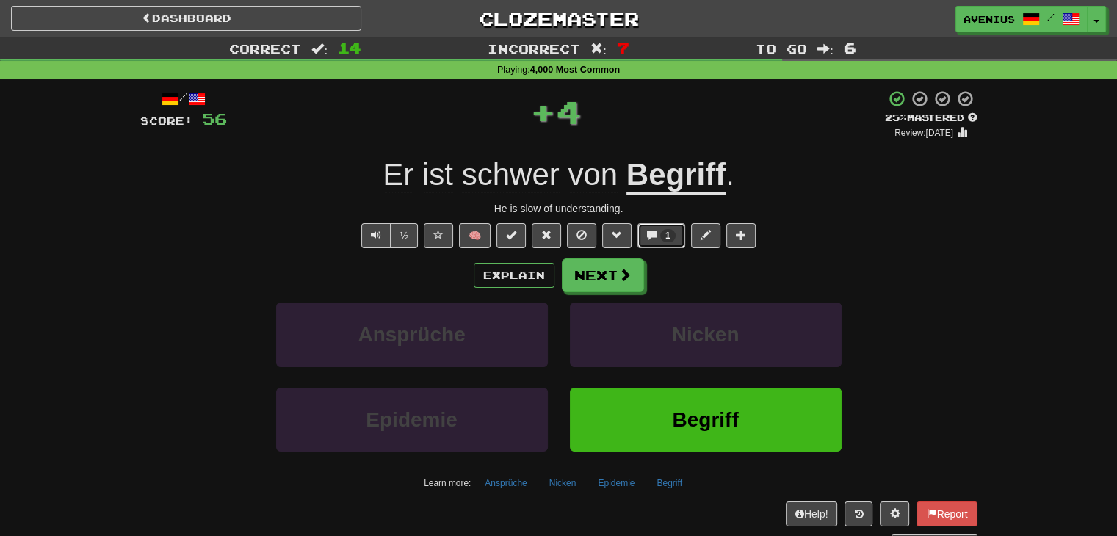
click at [668, 234] on span "1" at bounding box center [667, 236] width 5 height 10
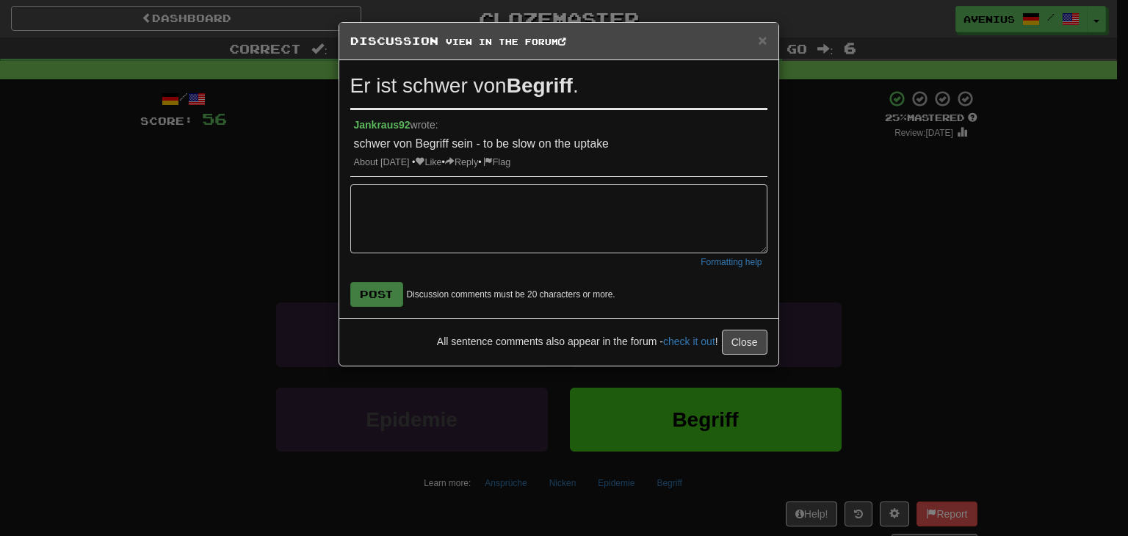
click at [442, 167] on div "About [DATE] • Like • Reply • Flag" at bounding box center [559, 162] width 410 height 13
click at [424, 160] on span at bounding box center [420, 162] width 10 height 10
click at [239, 253] on div "× Discussion View in the forum Er ist schwer von Begriff . 1 like Jankraus92 wr…" at bounding box center [564, 268] width 1128 height 536
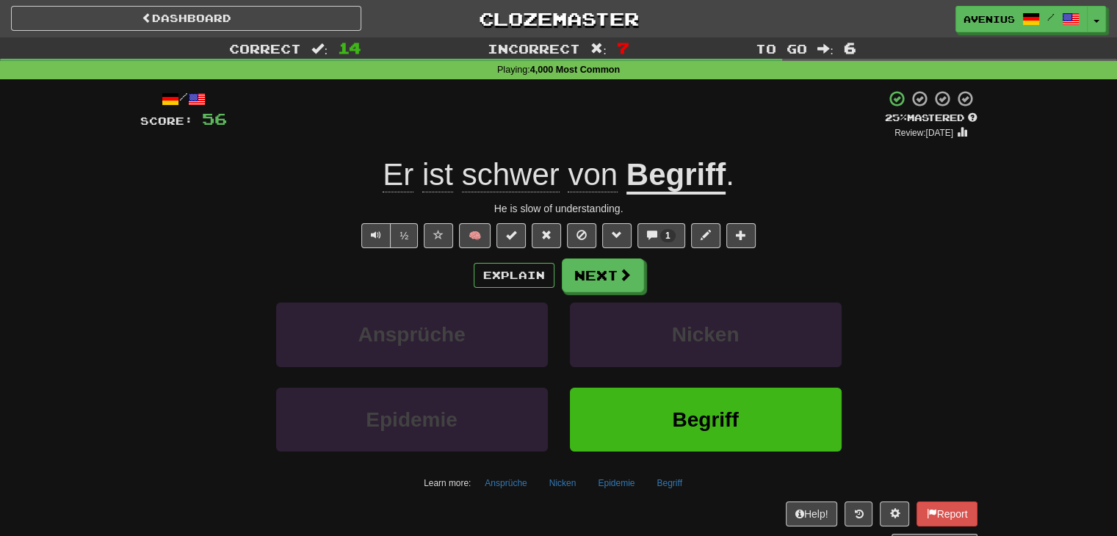
click at [687, 187] on u "Begriff" at bounding box center [675, 175] width 99 height 37
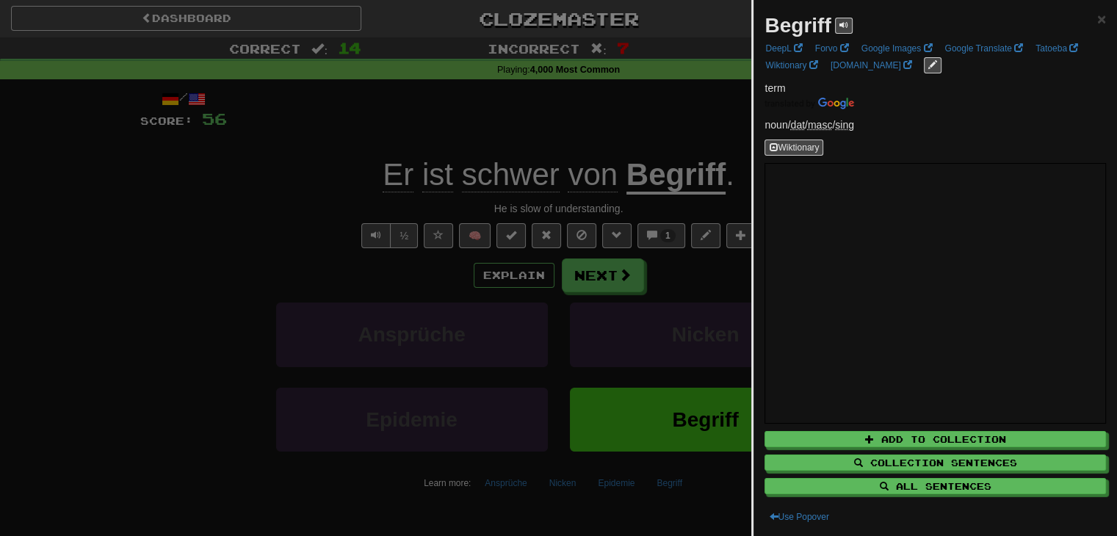
click at [272, 220] on div at bounding box center [558, 268] width 1117 height 536
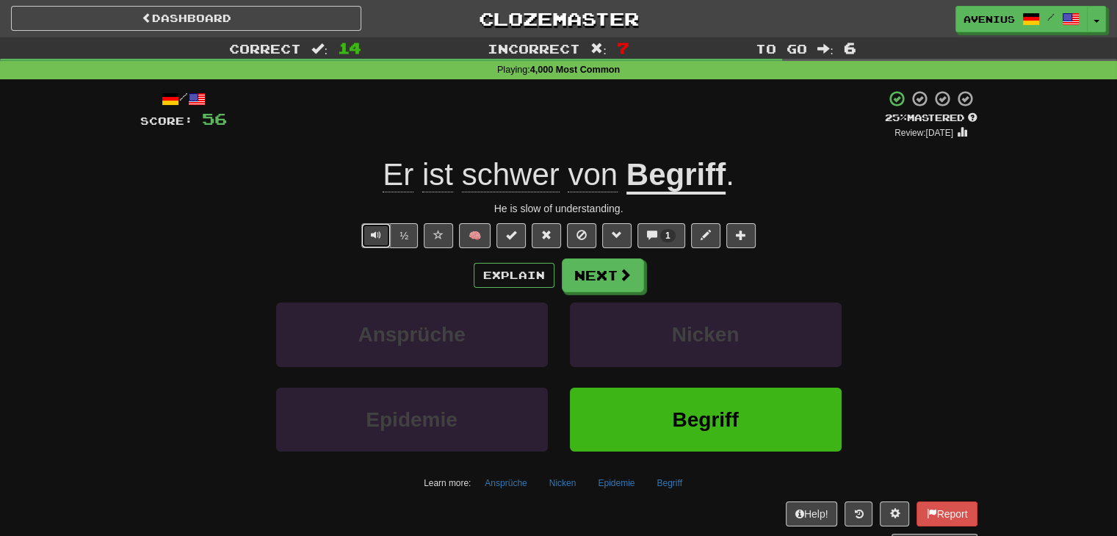
click at [376, 230] on span "Text-to-speech controls" at bounding box center [376, 235] width 10 height 10
click at [659, 237] on button "1" at bounding box center [661, 235] width 48 height 25
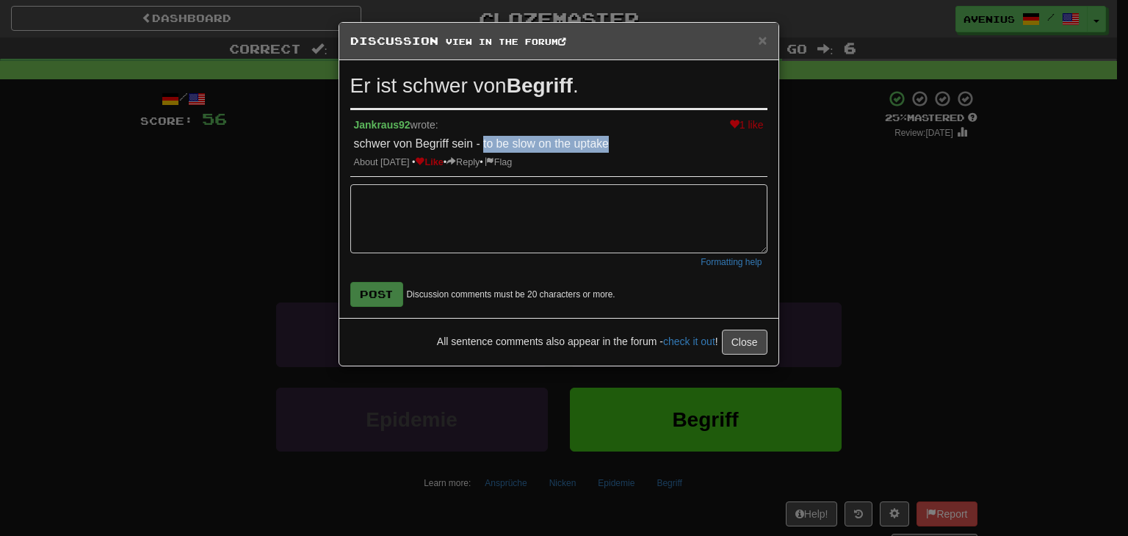
drag, startPoint x: 590, startPoint y: 143, endPoint x: 483, endPoint y: 143, distance: 106.5
click at [483, 143] on p "schwer von Begriff sein - to be slow on the uptake" at bounding box center [559, 144] width 410 height 17
click at [474, 116] on div at bounding box center [474, 116] width 0 height 0
click at [930, 240] on div "× Discussion View in the forum Er ist schwer von Begriff . 1 like Jankraus92 wr…" at bounding box center [564, 268] width 1128 height 536
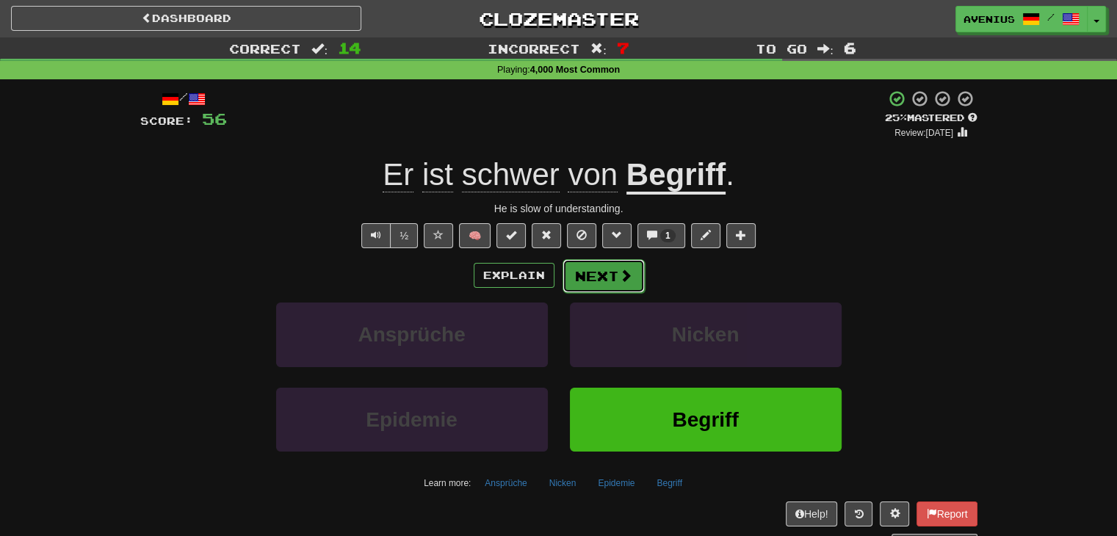
click at [621, 272] on span at bounding box center [625, 275] width 13 height 13
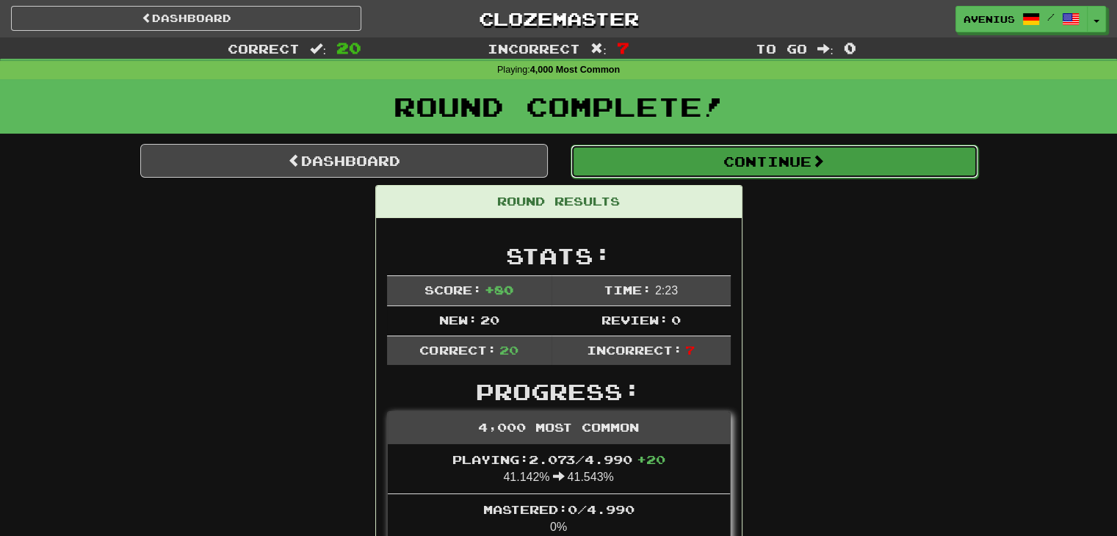
click at [680, 153] on button "Continue" at bounding box center [775, 162] width 408 height 34
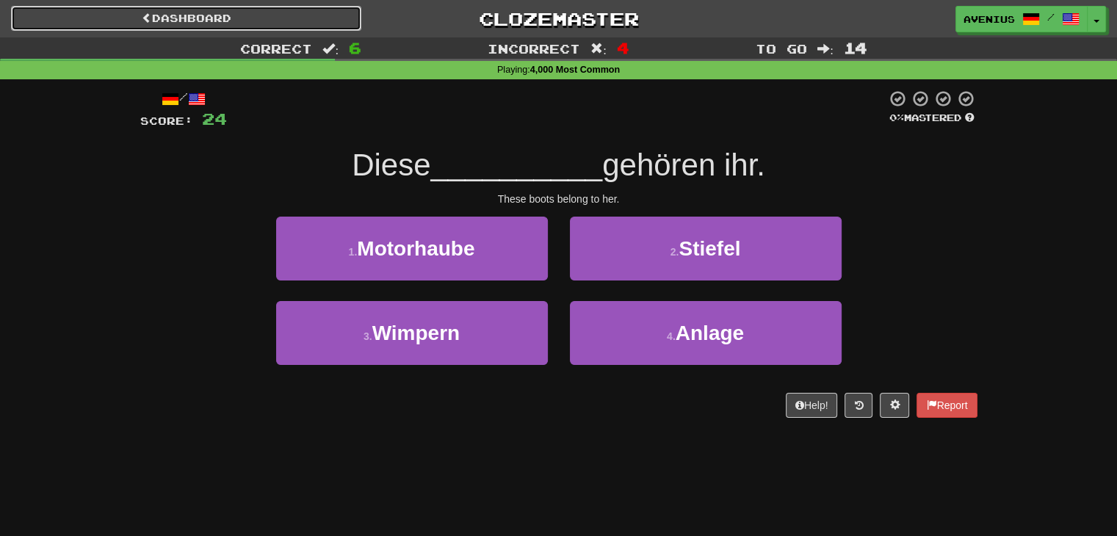
click at [239, 22] on link "Dashboard" at bounding box center [186, 18] width 350 height 25
